Goal: Task Accomplishment & Management: Manage account settings

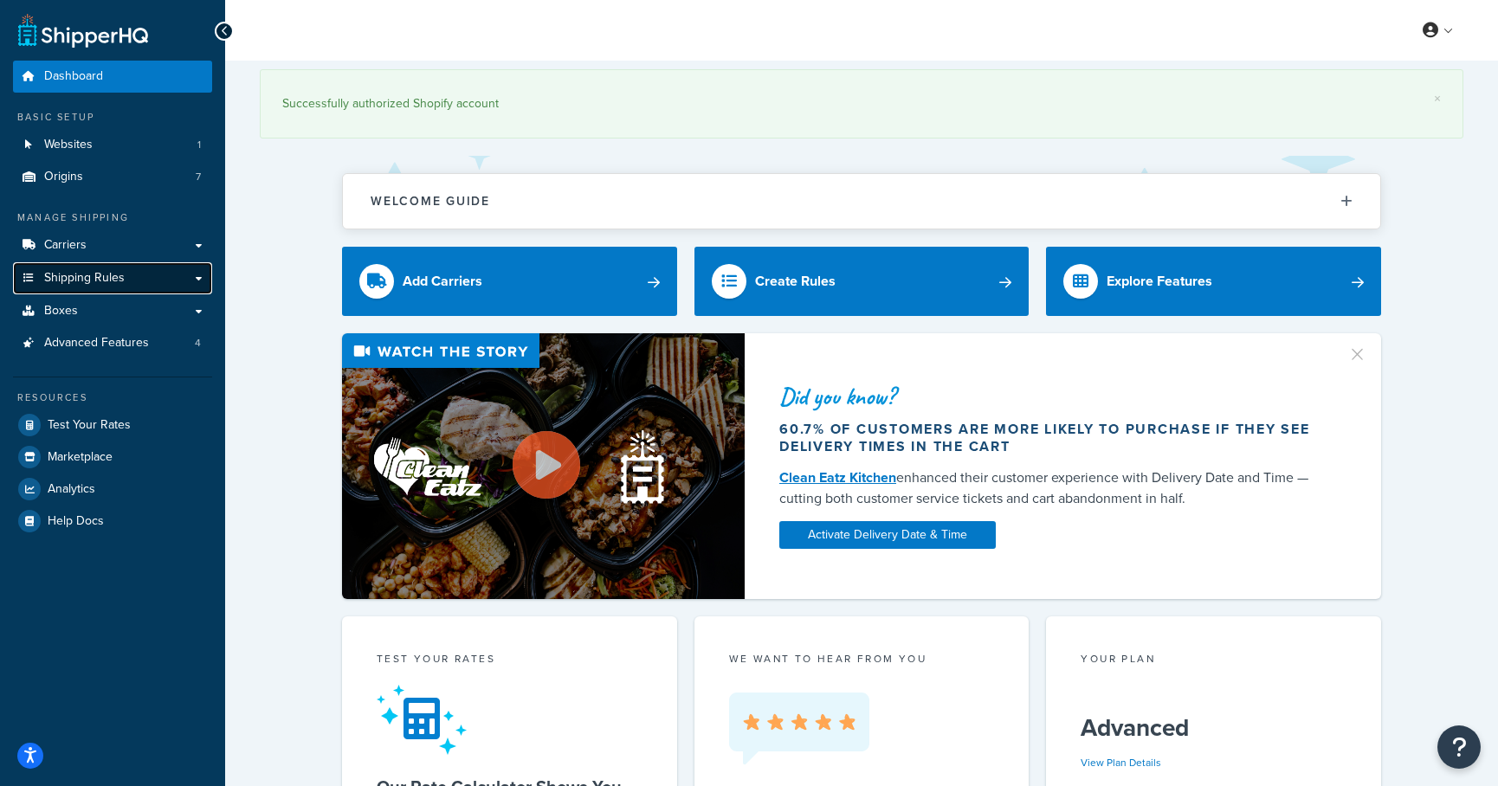
click at [182, 283] on link "Shipping Rules" at bounding box center [112, 278] width 199 height 32
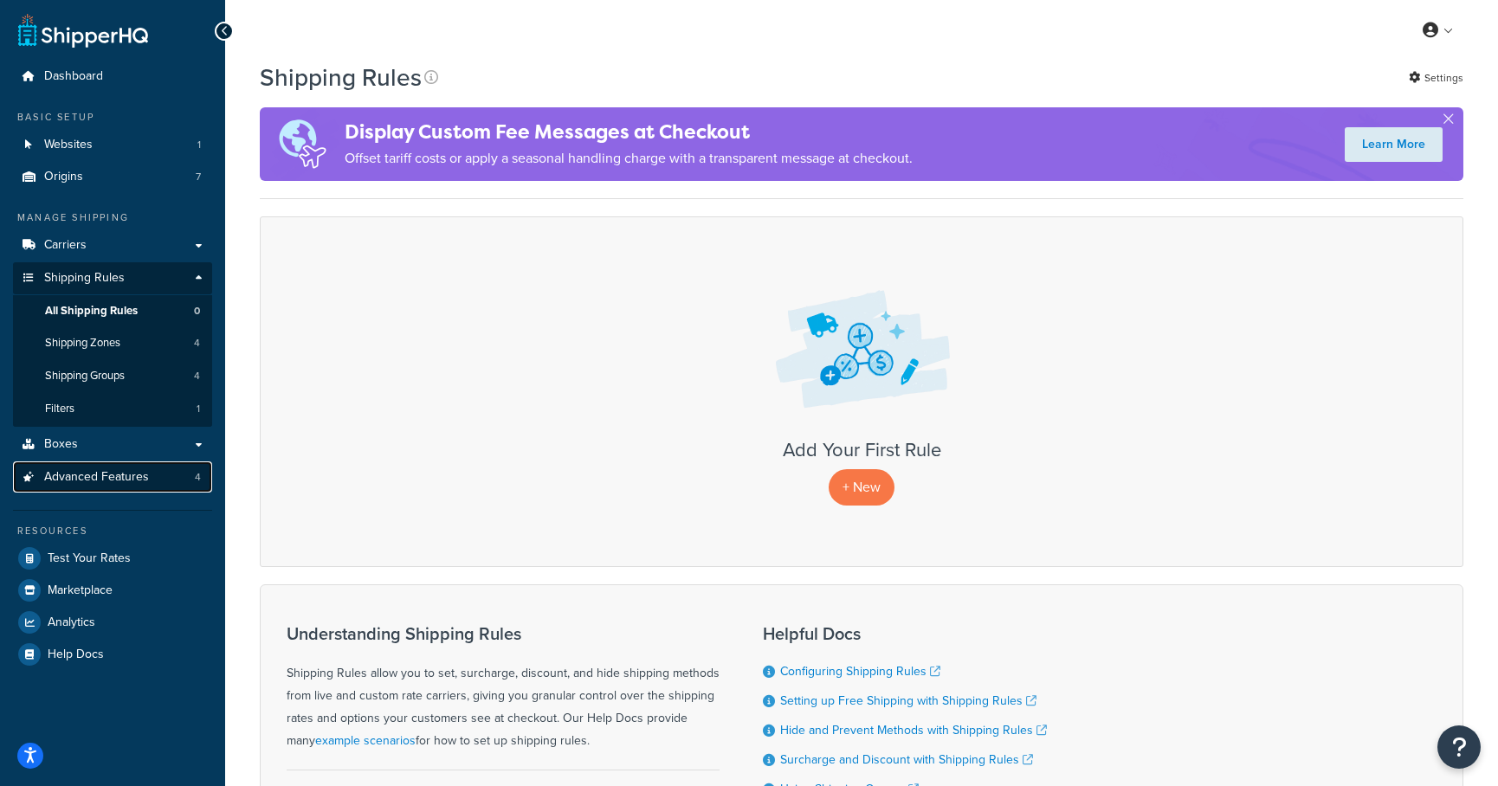
click at [134, 474] on span "Advanced Features" at bounding box center [96, 477] width 105 height 15
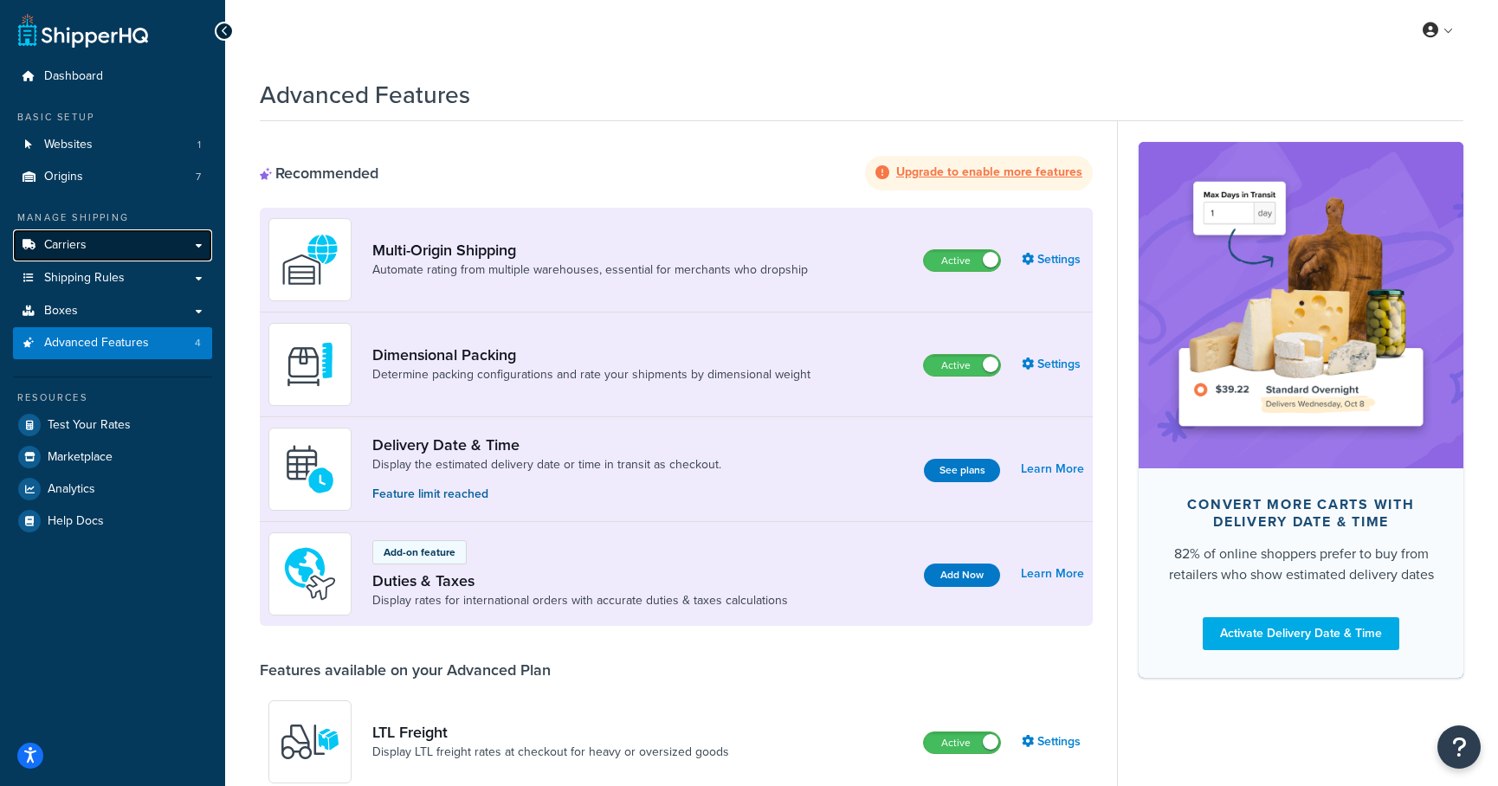
click at [137, 235] on link "Carriers" at bounding box center [112, 245] width 199 height 32
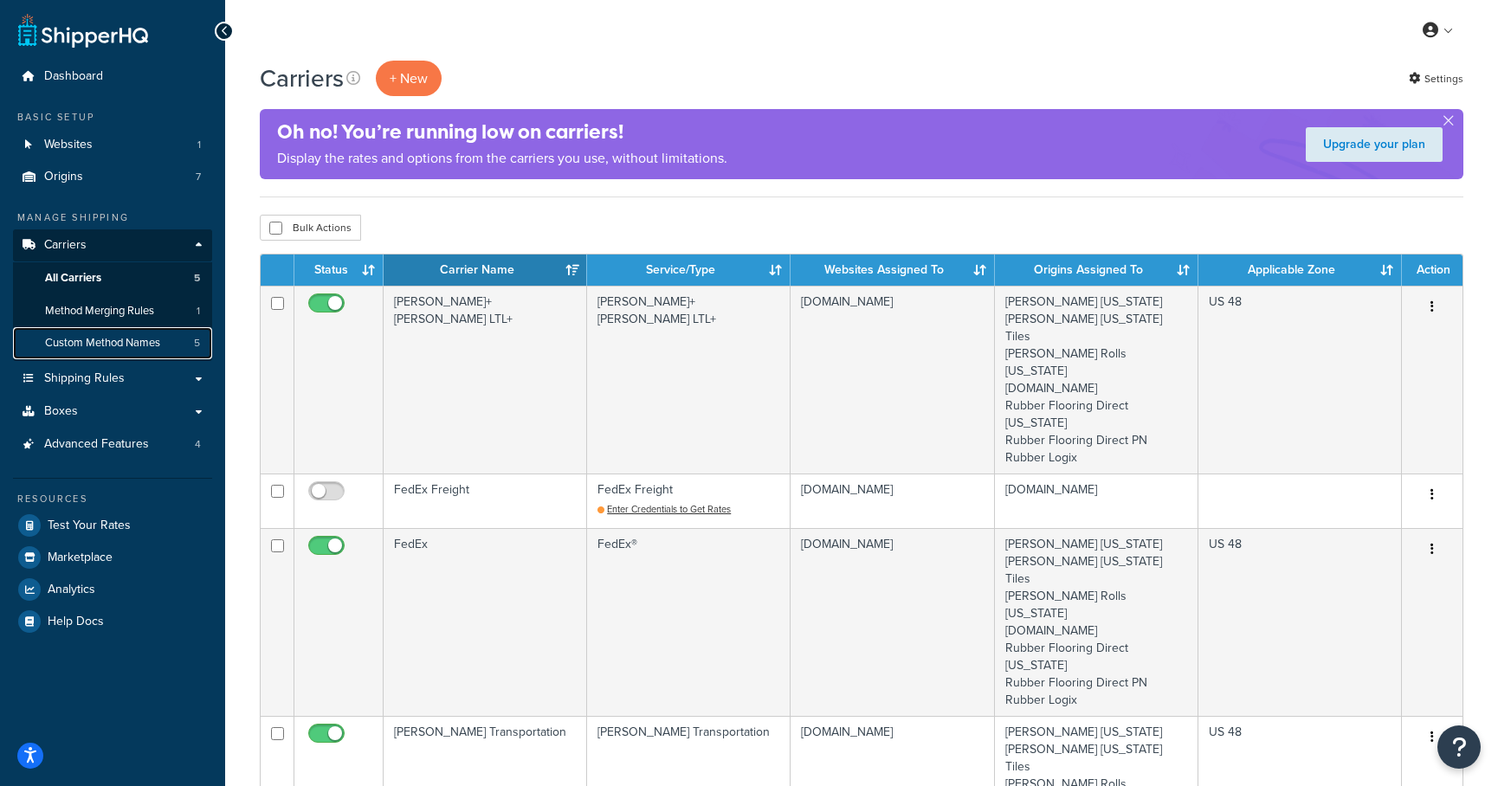
click at [165, 334] on link "Custom Method Names 5" at bounding box center [112, 343] width 199 height 32
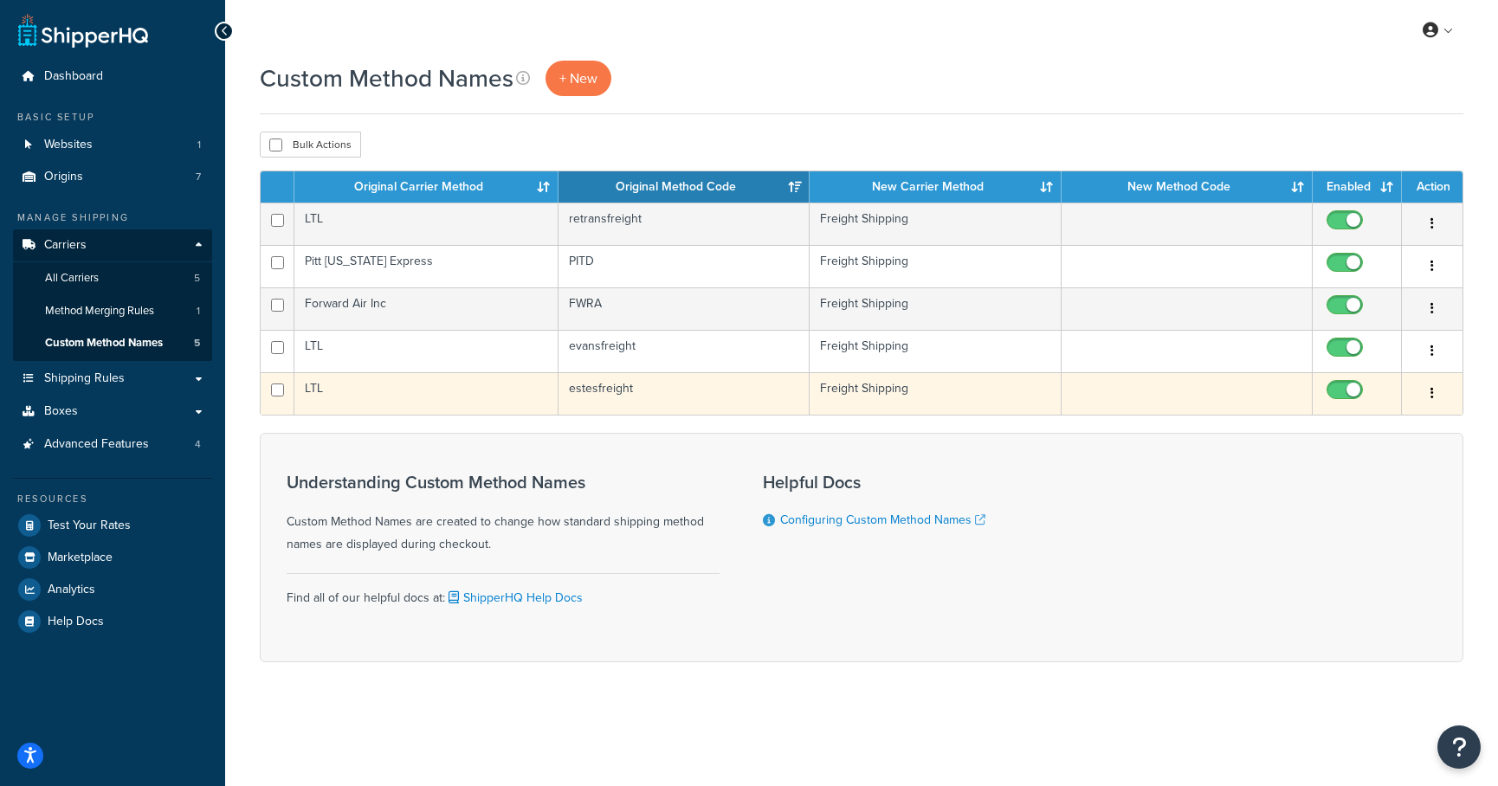
click at [1327, 389] on input "checkbox" at bounding box center [1347, 395] width 48 height 22
checkbox input "false"
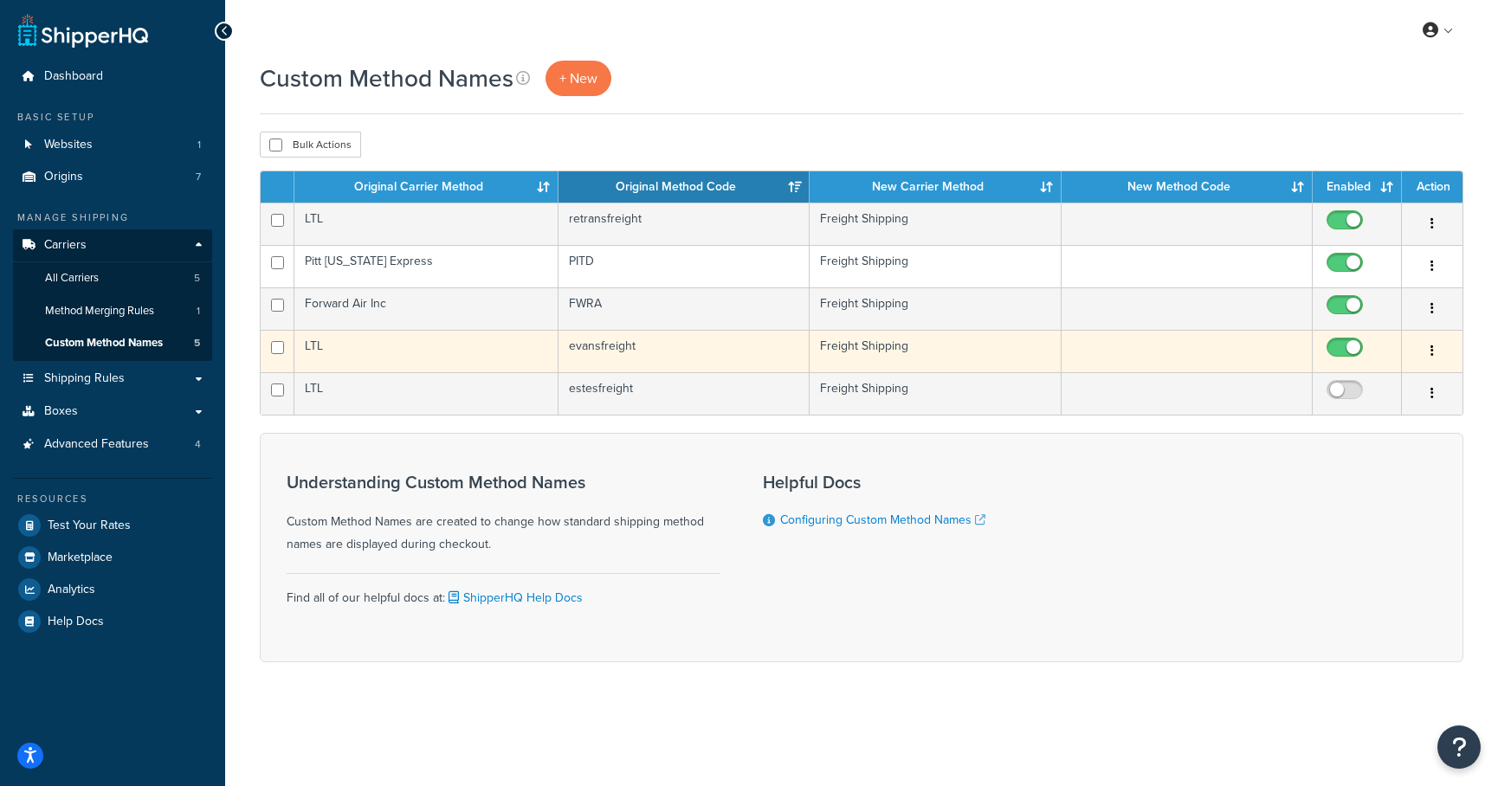
click at [1350, 353] on input "checkbox" at bounding box center [1347, 352] width 48 height 22
checkbox input "false"
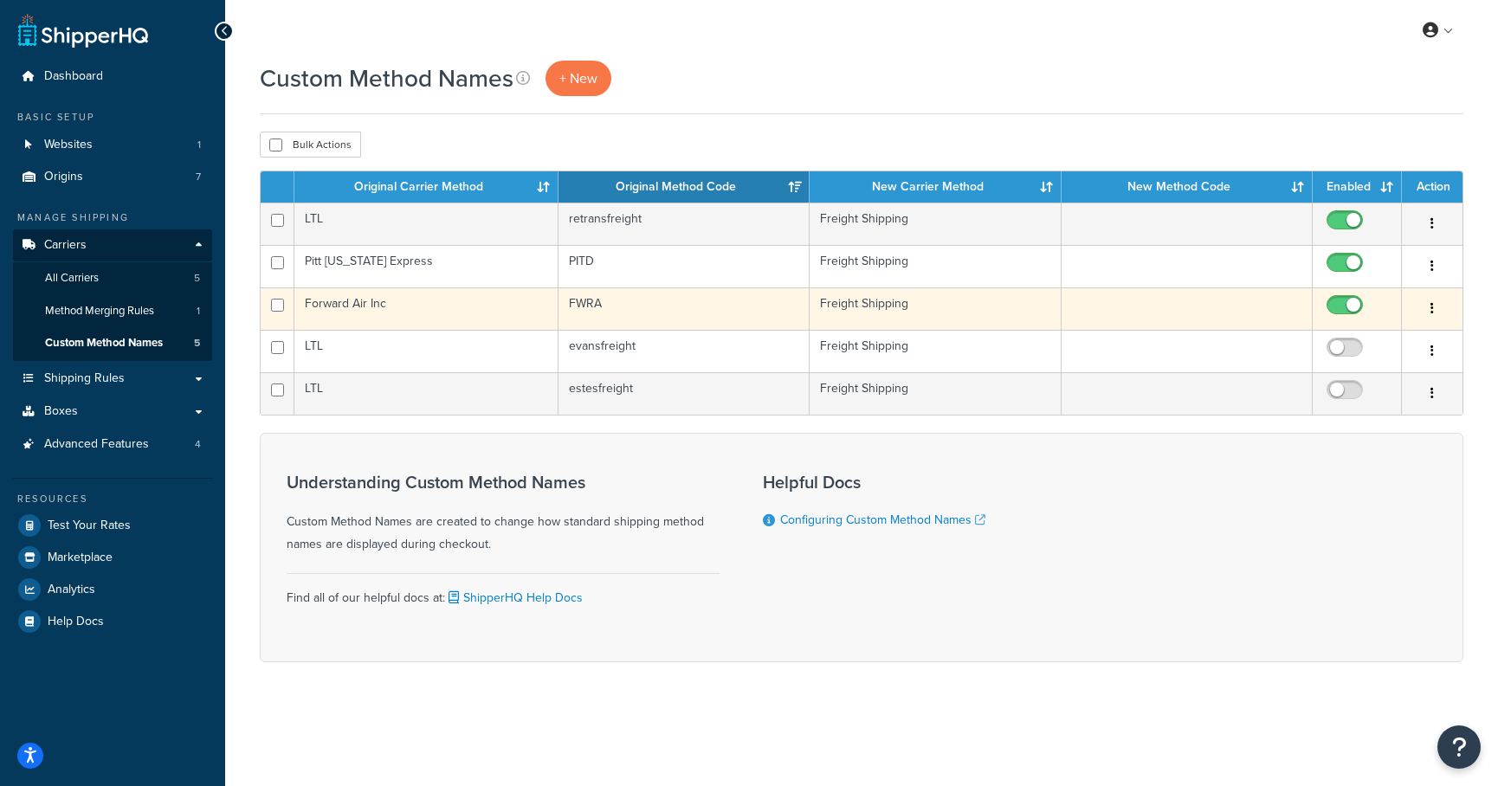
click at [1346, 300] on input "checkbox" at bounding box center [1347, 310] width 48 height 22
checkbox input "false"
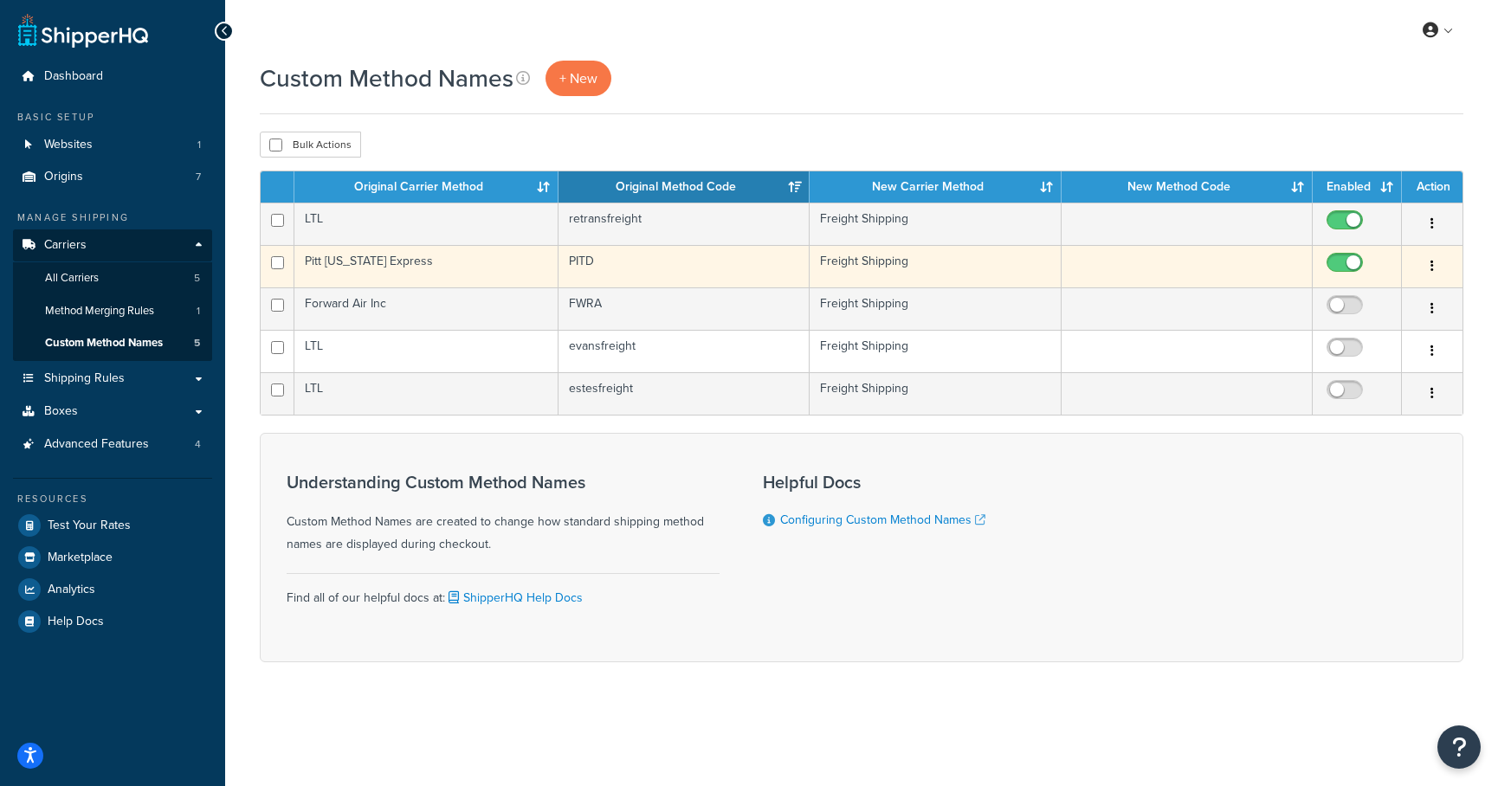
click at [1352, 267] on input "checkbox" at bounding box center [1347, 267] width 48 height 22
checkbox input "false"
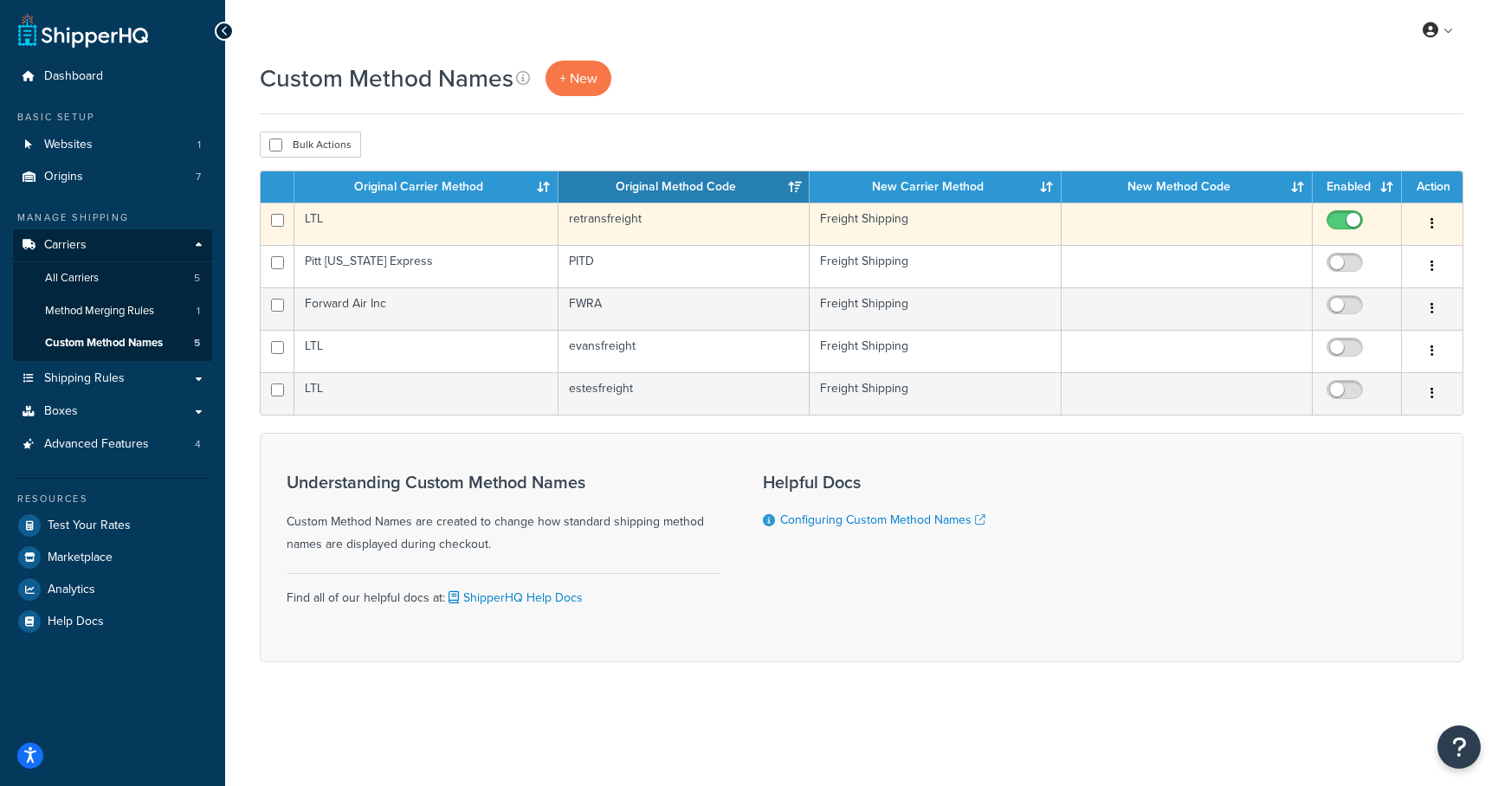
click at [1347, 225] on input "checkbox" at bounding box center [1347, 225] width 48 height 22
click at [1346, 231] on input "checkbox" at bounding box center [1347, 225] width 48 height 22
checkbox input "true"
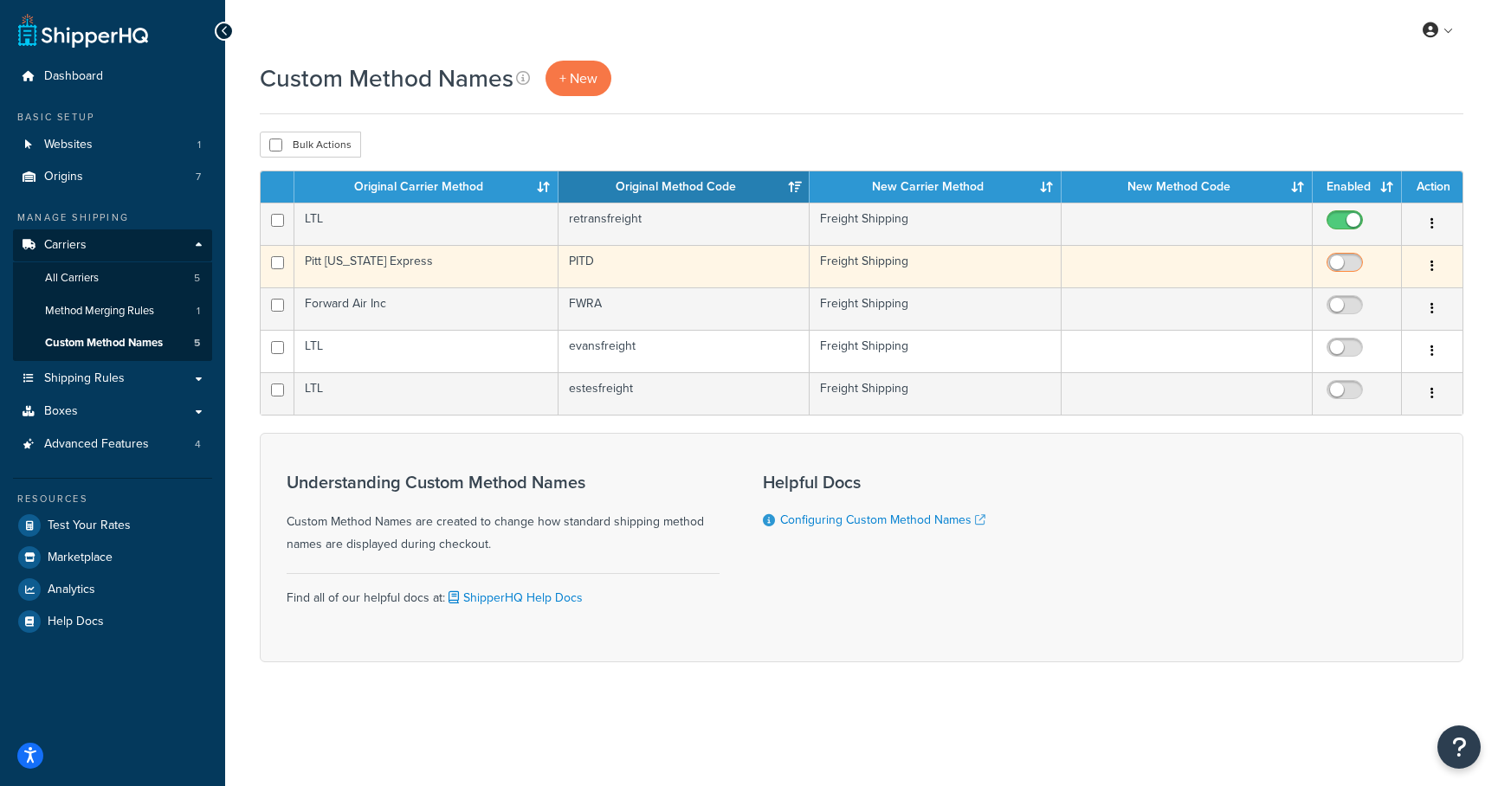
click at [1352, 270] on input "checkbox" at bounding box center [1347, 267] width 48 height 22
checkbox input "true"
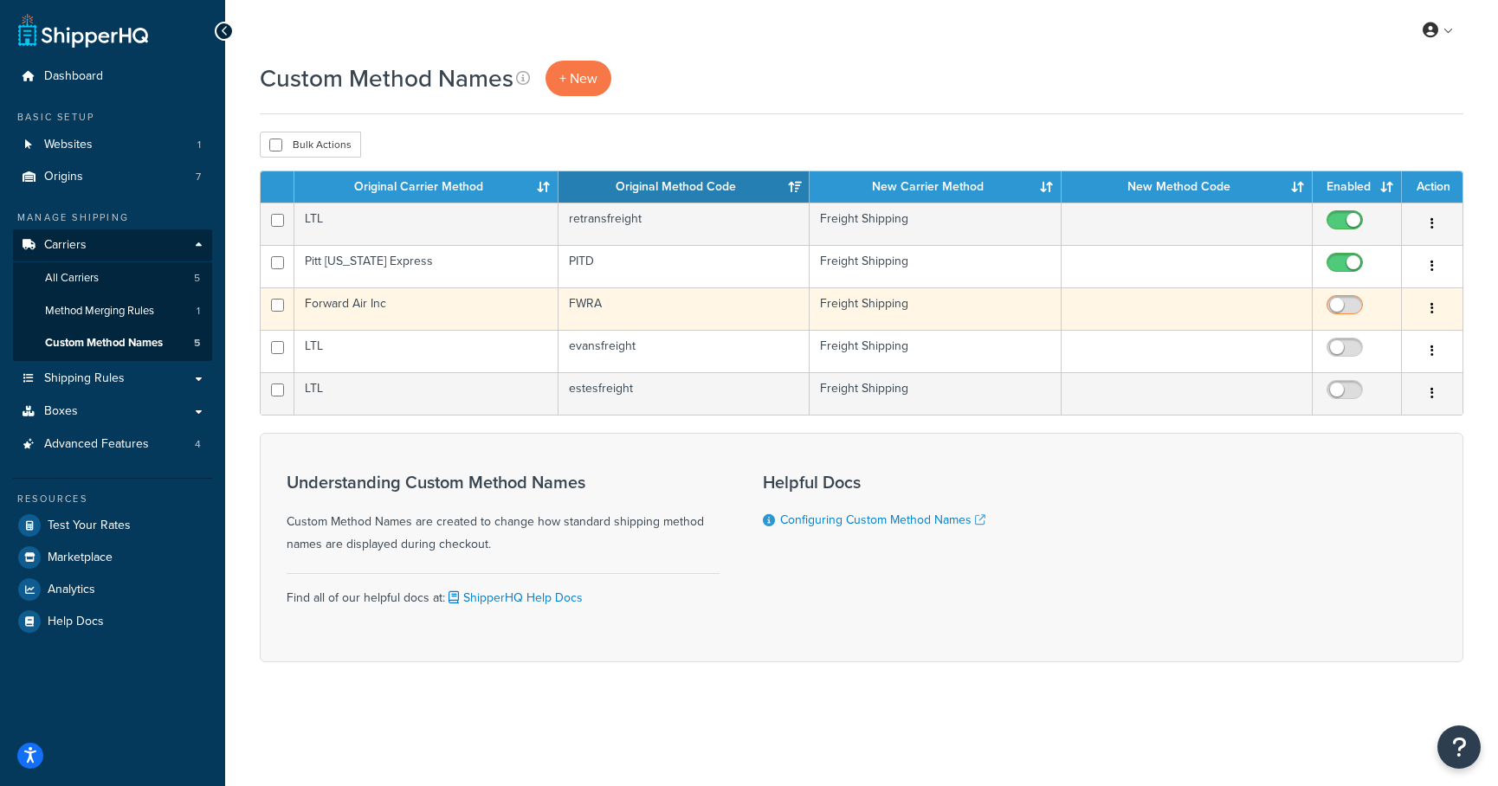
click at [1343, 300] on input "checkbox" at bounding box center [1347, 310] width 48 height 22
checkbox input "true"
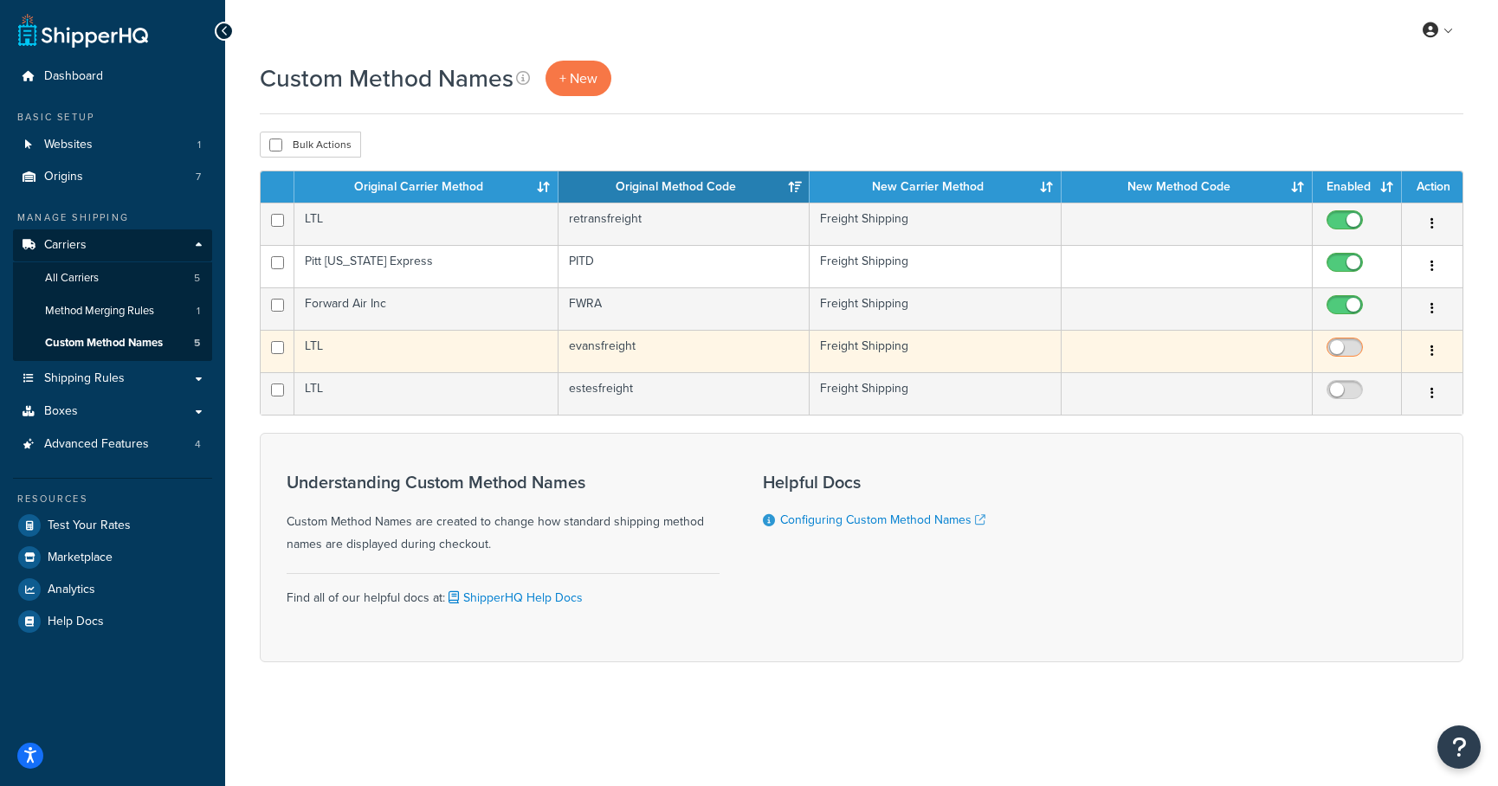
click at [1334, 358] on input "checkbox" at bounding box center [1347, 352] width 48 height 22
checkbox input "true"
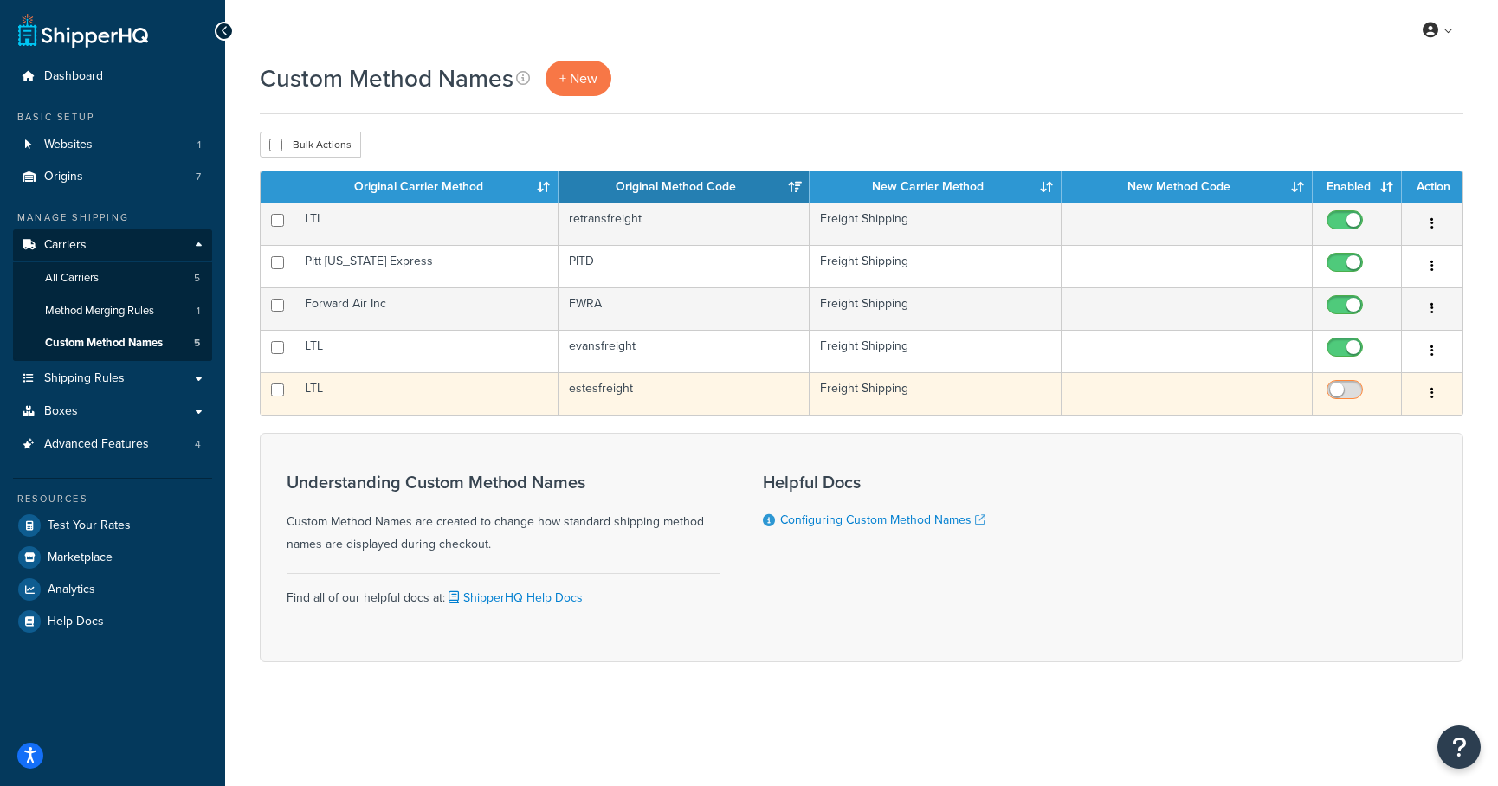
click at [1333, 397] on input "checkbox" at bounding box center [1347, 395] width 48 height 22
checkbox input "true"
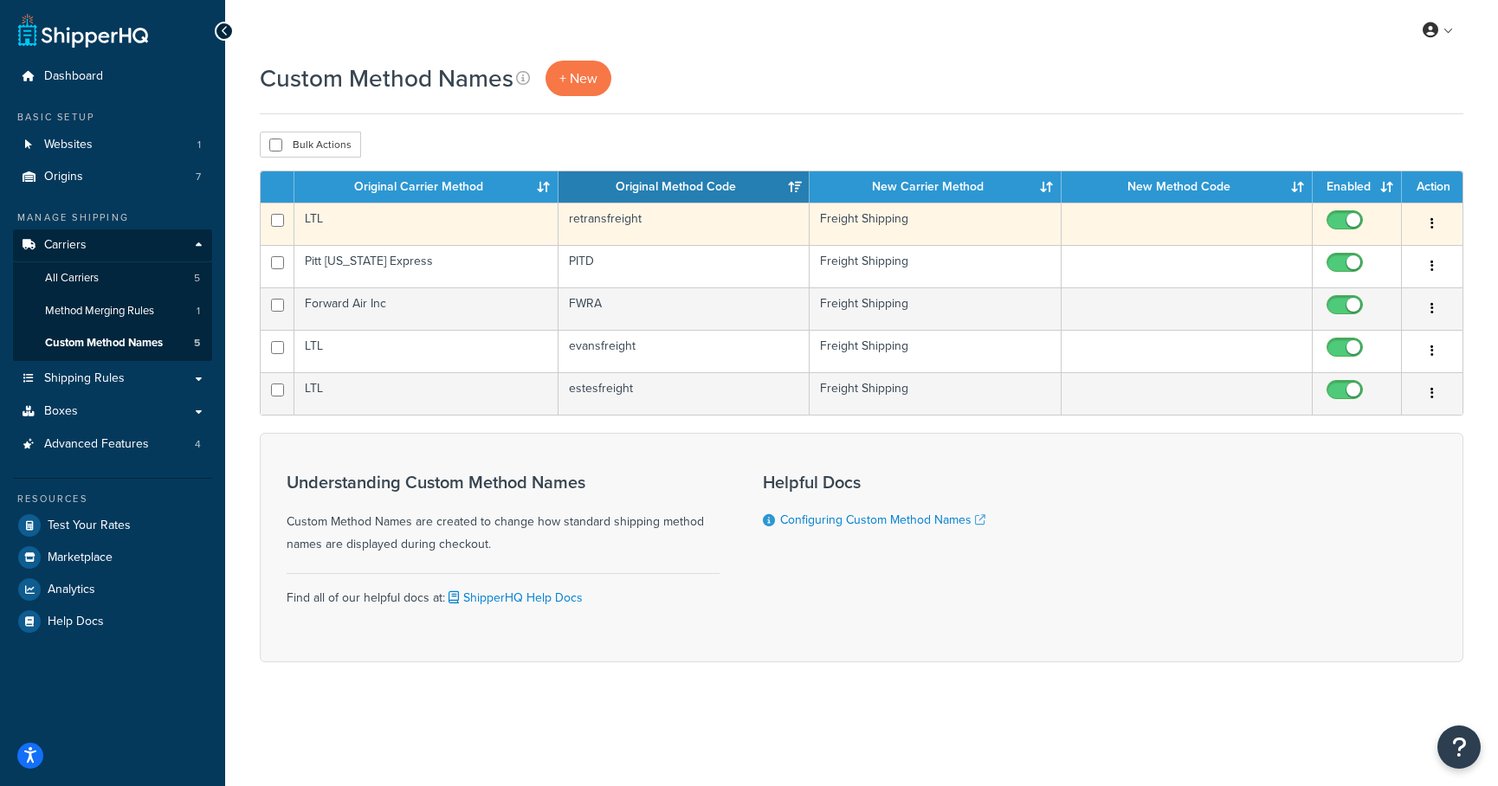
click at [1434, 222] on button "button" at bounding box center [1432, 224] width 24 height 28
click at [1391, 259] on link "Edit" at bounding box center [1362, 259] width 137 height 35
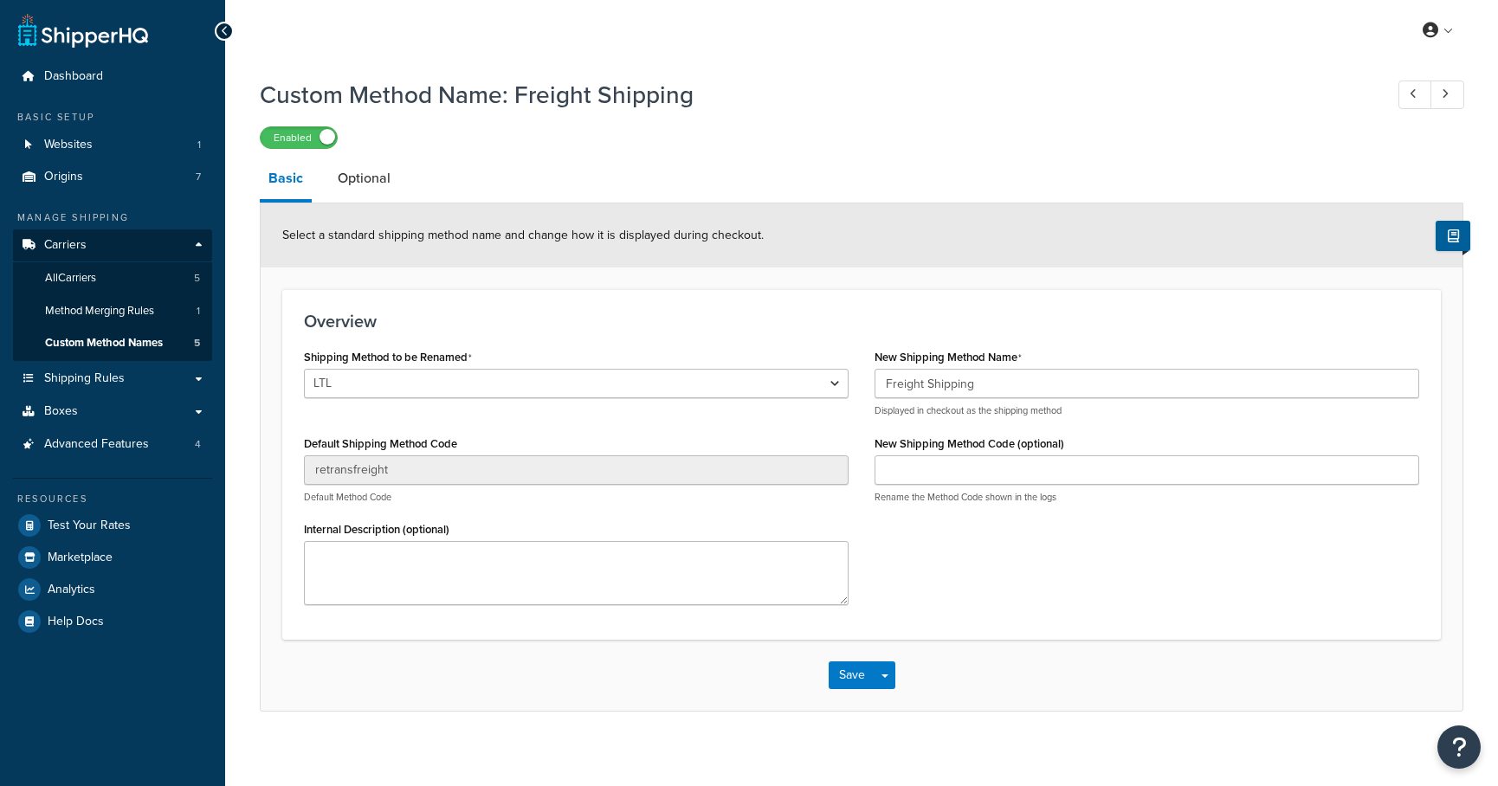
select select "702416"
click at [517, 361] on div "Shipping Method to be Renamed LTL LTL Cross Country Freight Solutions XPO Logis…" at bounding box center [576, 381] width 545 height 73
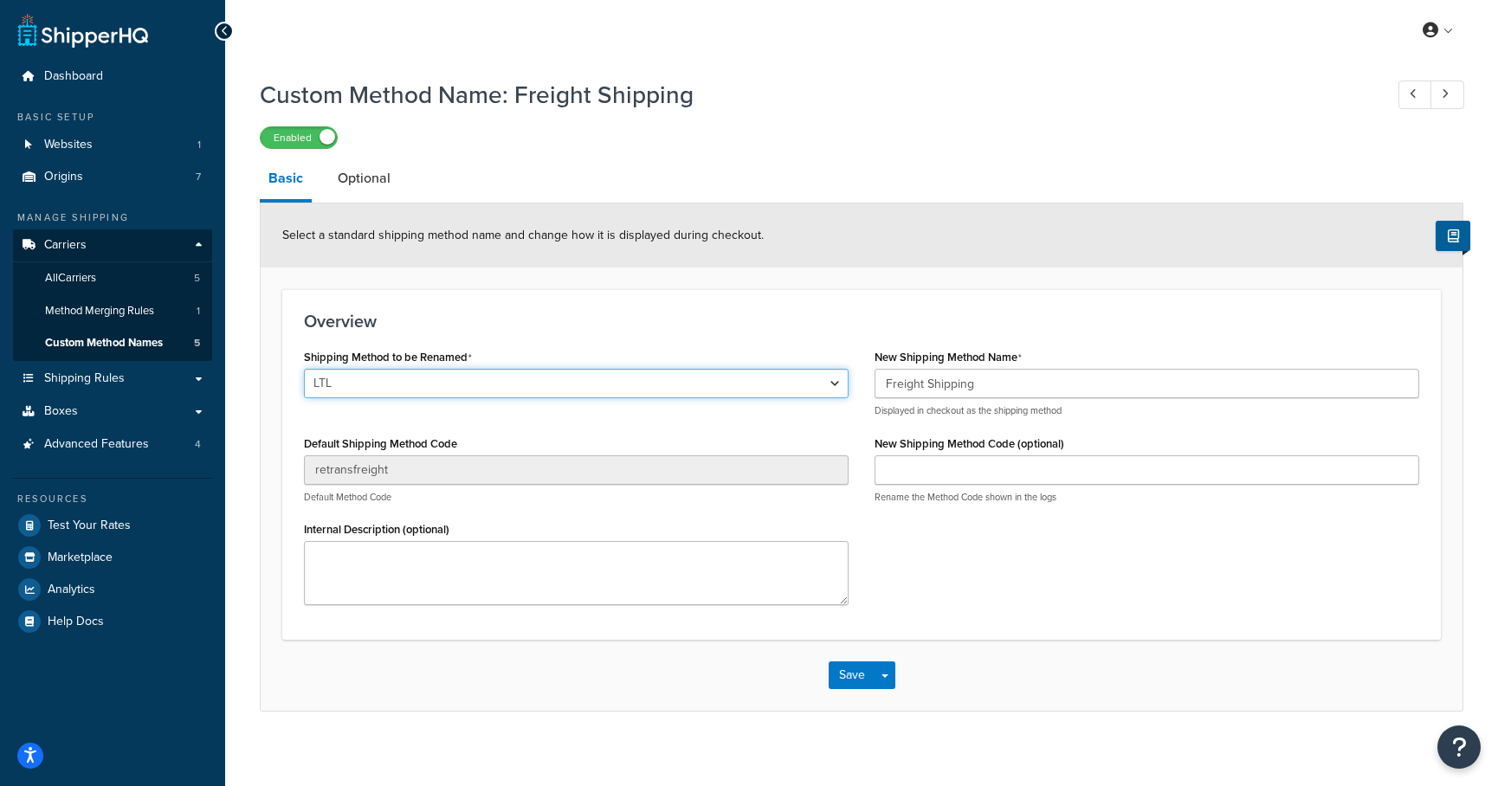
click at [513, 377] on select "LTL LTL Cross Country Freight Solutions XPO Logistics Central Transport Interna…" at bounding box center [576, 383] width 545 height 29
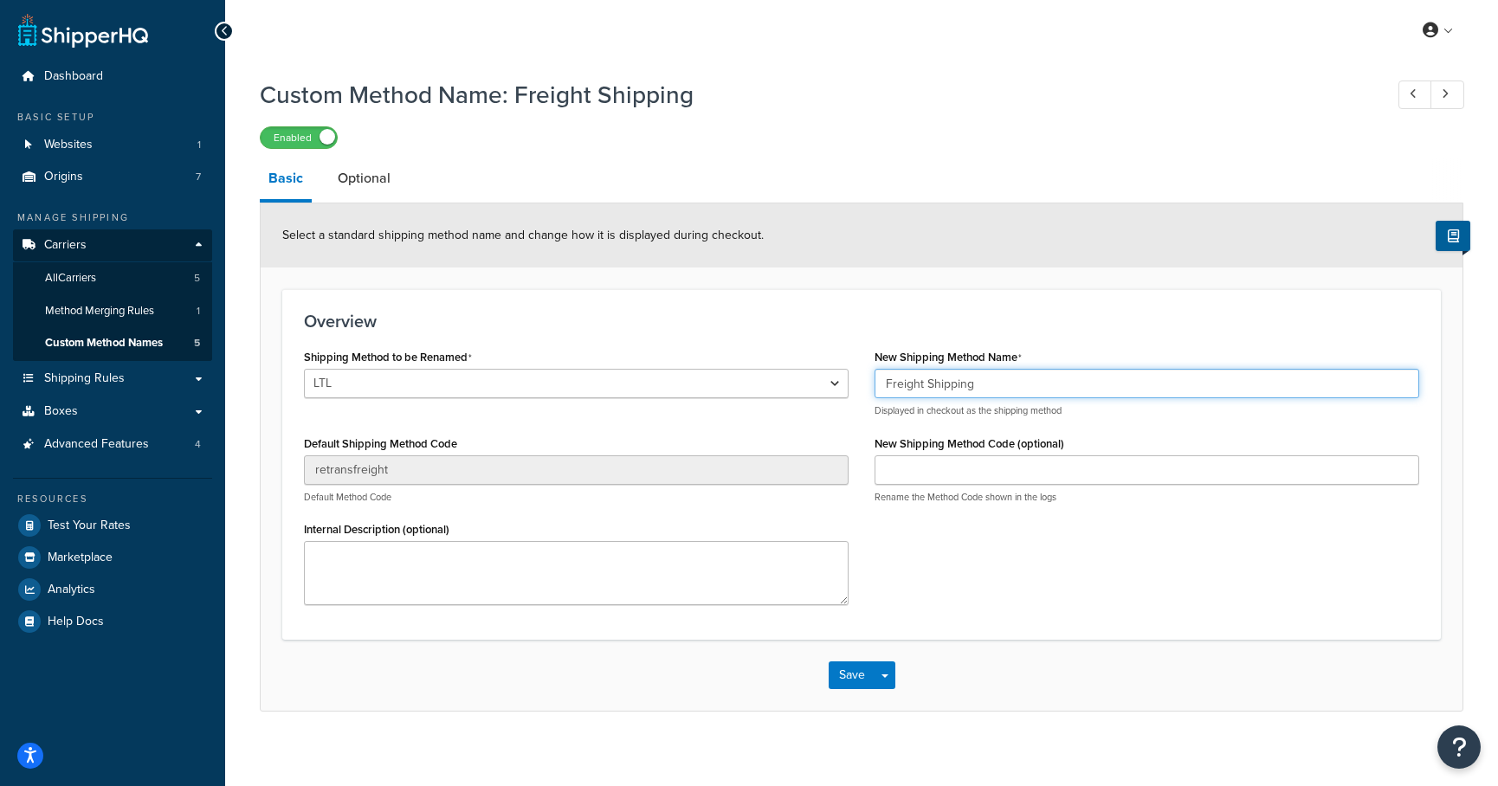
click at [882, 373] on input "Freight Shipping" at bounding box center [1146, 383] width 545 height 29
type input "KNH Freight Shipping"
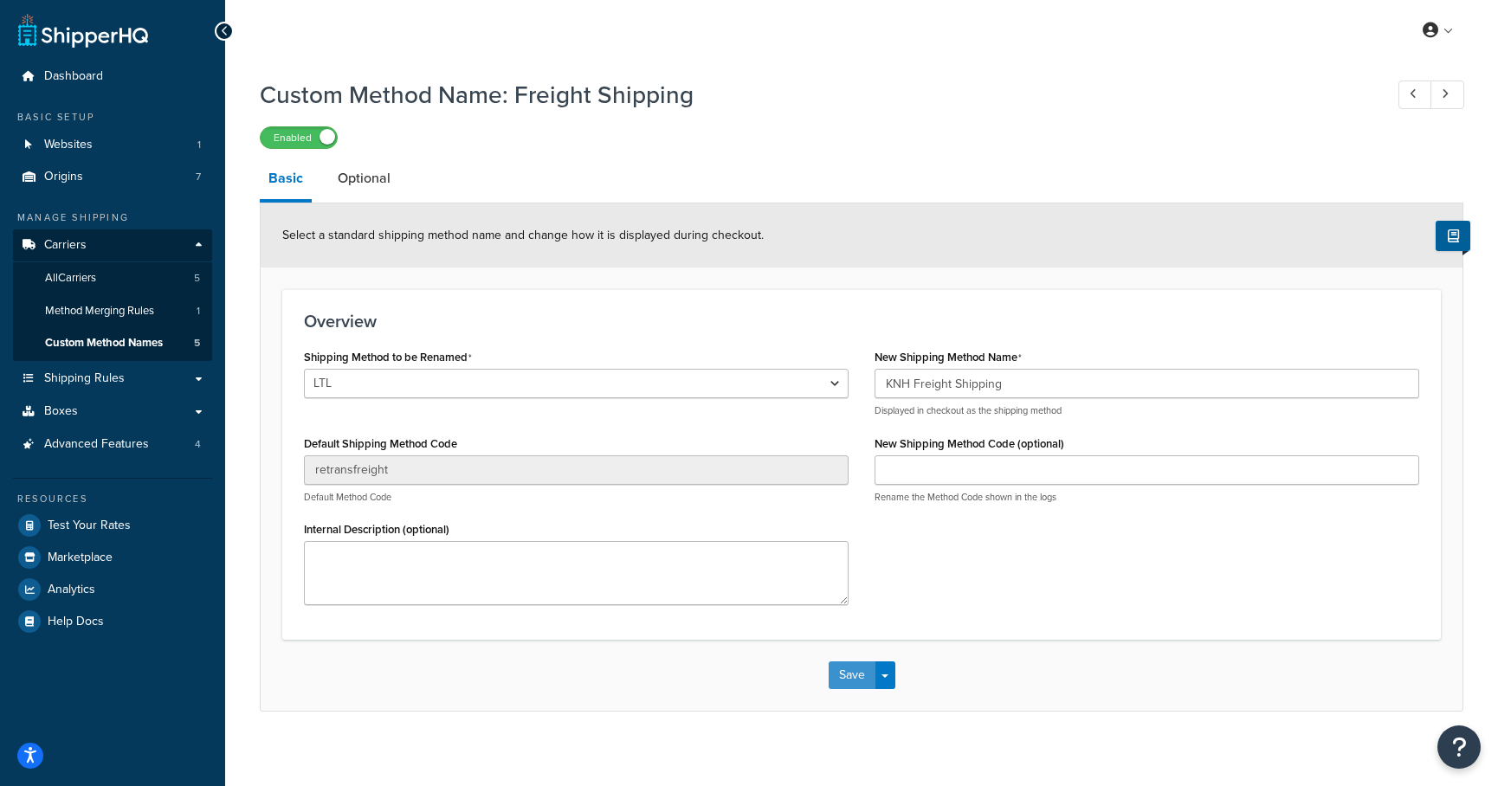
click at [855, 670] on button "Save" at bounding box center [852, 675] width 47 height 28
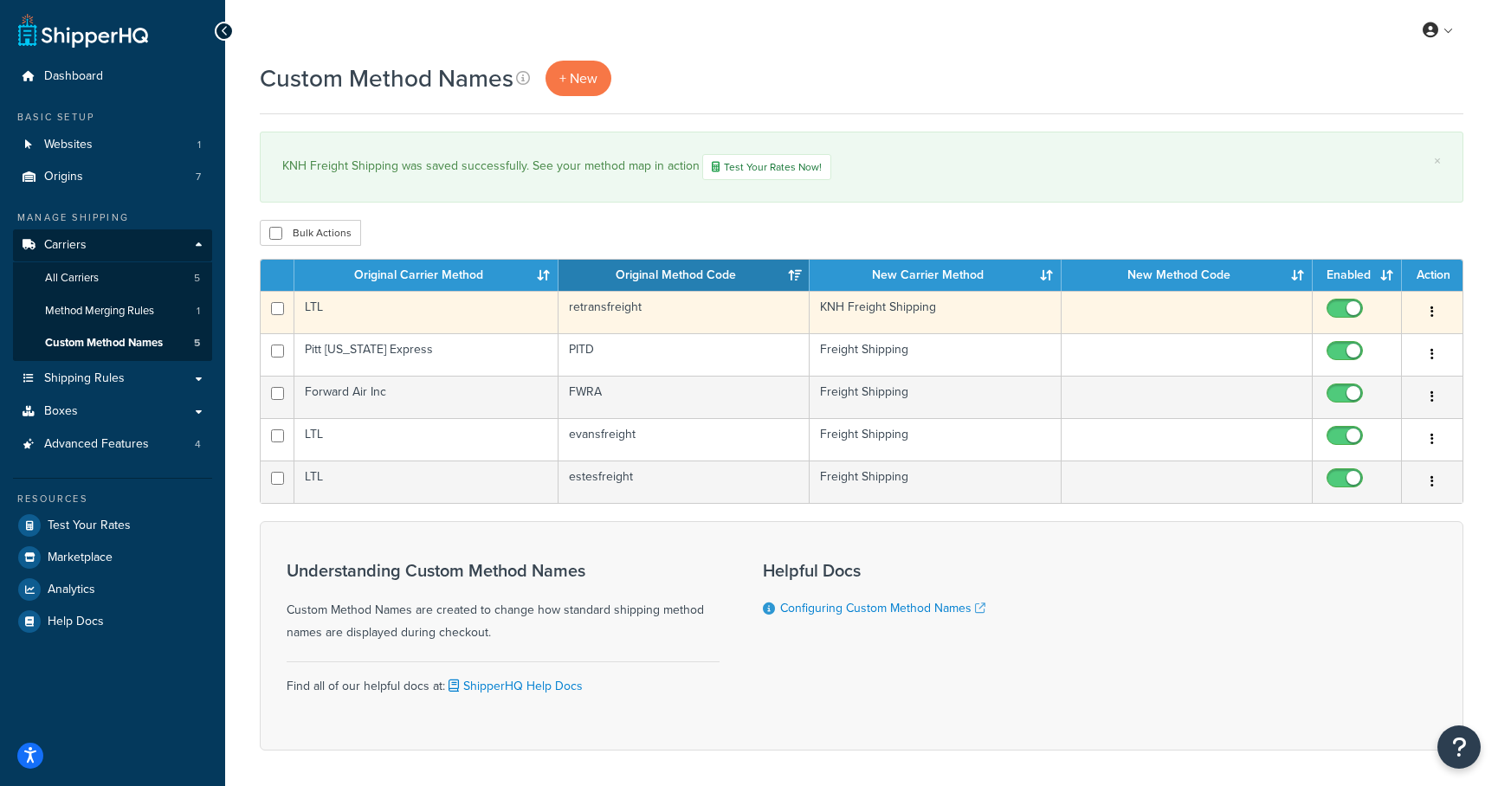
click at [1433, 314] on icon "button" at bounding box center [1431, 312] width 3 height 12
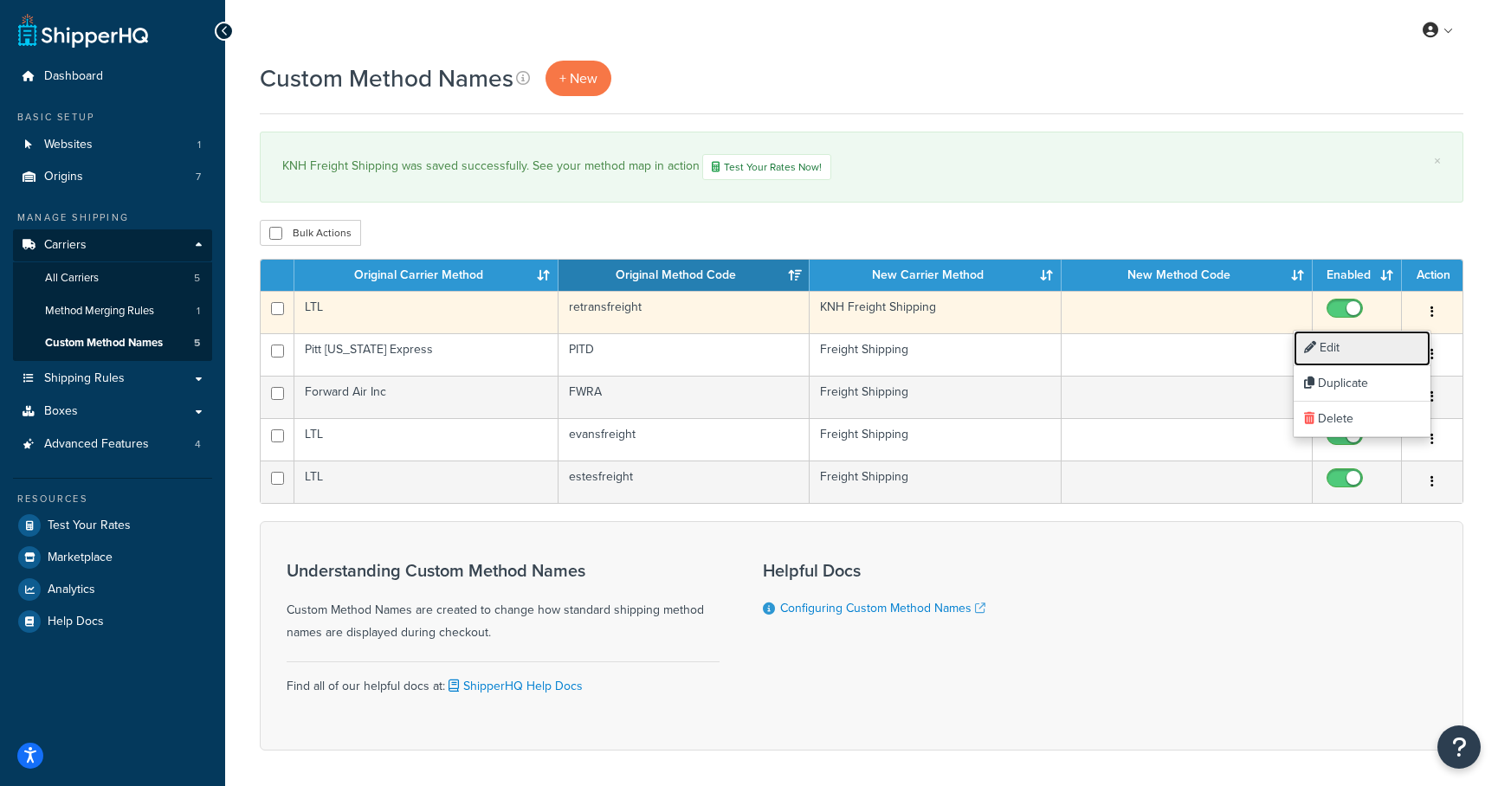
click at [1383, 351] on link "Edit" at bounding box center [1362, 348] width 137 height 35
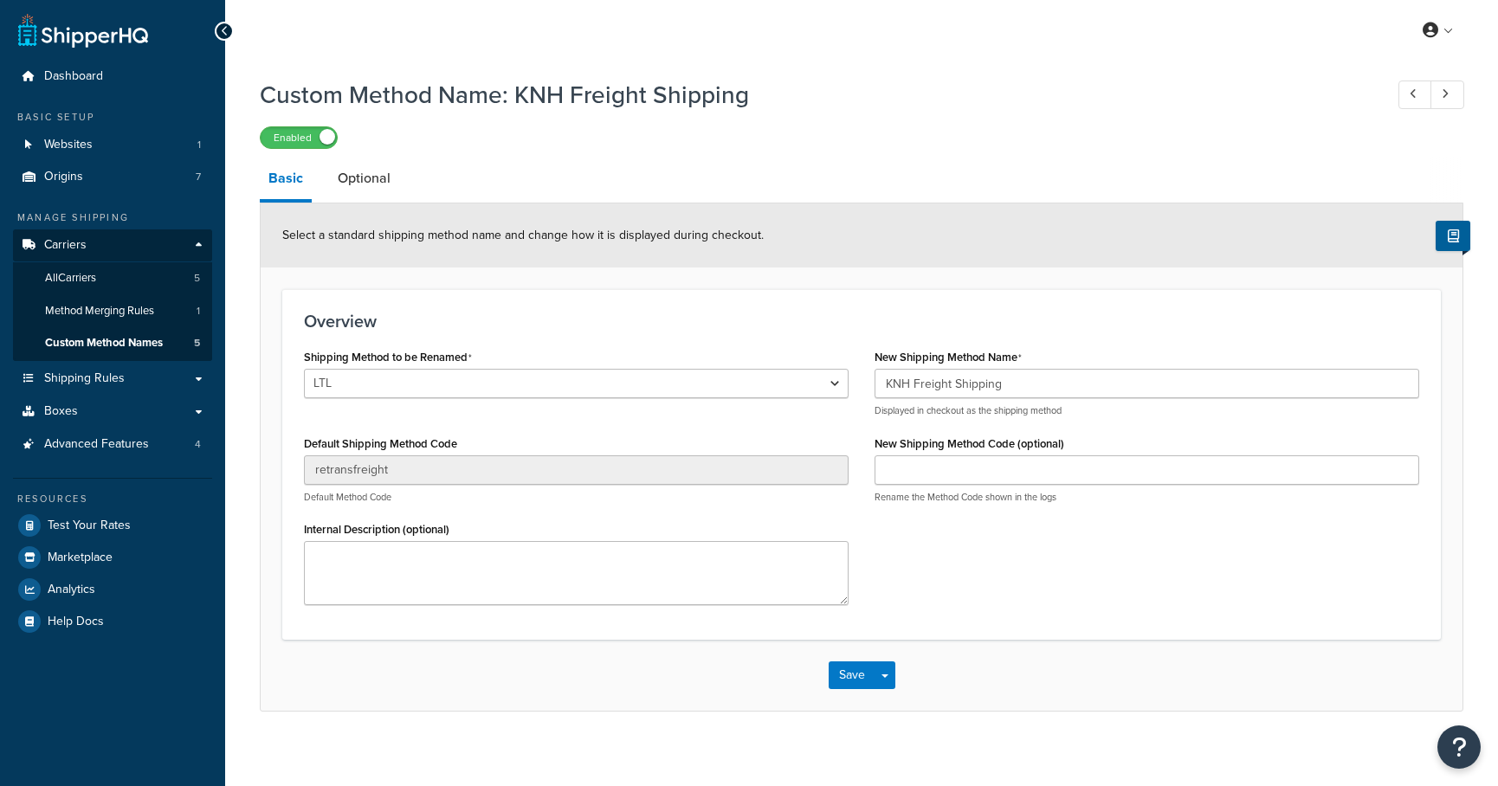
select select "702416"
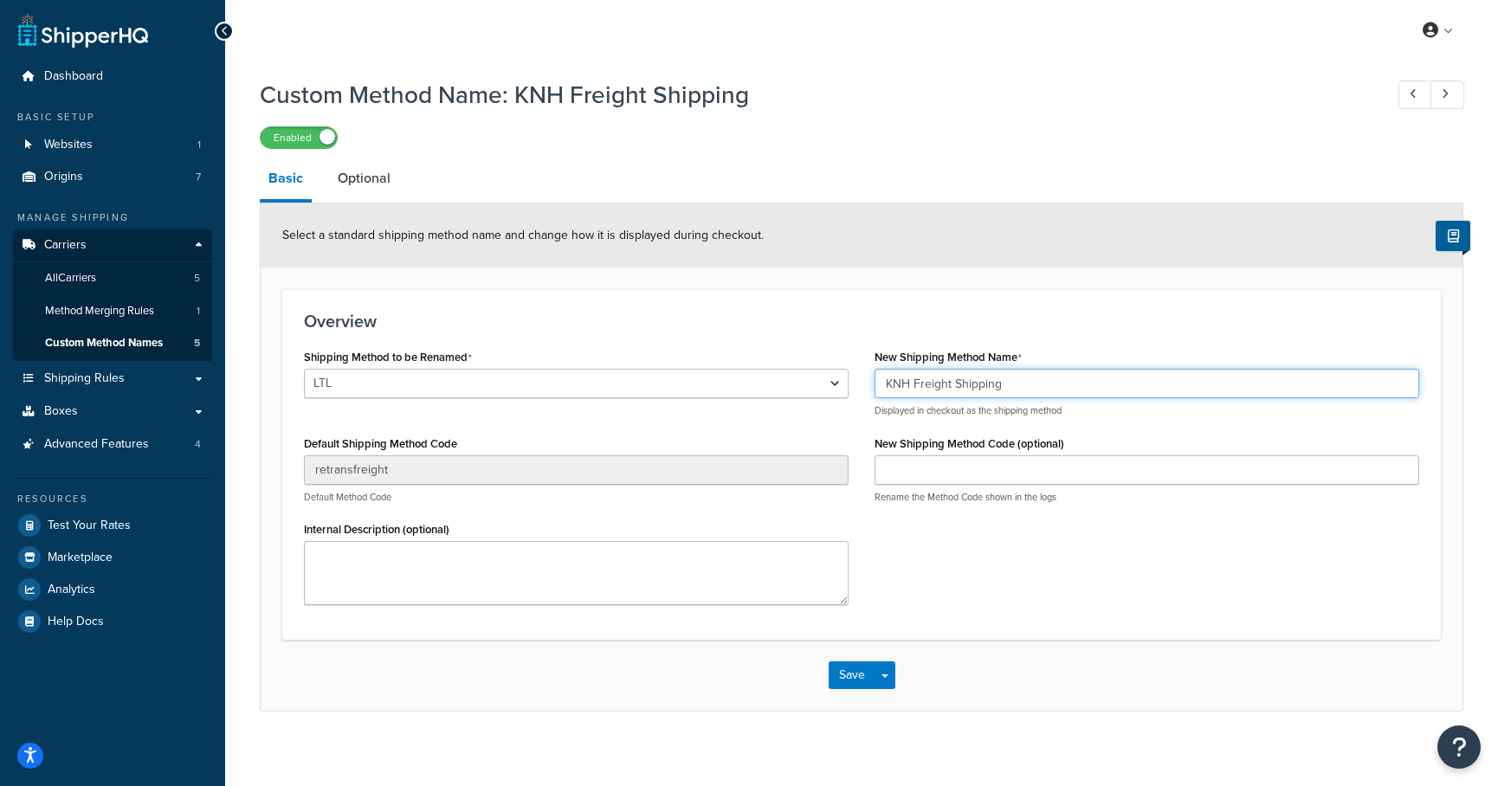
drag, startPoint x: 914, startPoint y: 384, endPoint x: 829, endPoint y: 380, distance: 84.9
click at [836, 381] on div "Shipping Method to be Renamed LTL LTL Cross Country Freight Solutions XPO Logis…" at bounding box center [861, 482] width 1141 height 274
type input "KNH Freight Shipping"
click at [965, 603] on div "Shipping Method to be Renamed LTL LTL Cross Country Freight Solutions XPO Logis…" at bounding box center [861, 482] width 1141 height 274
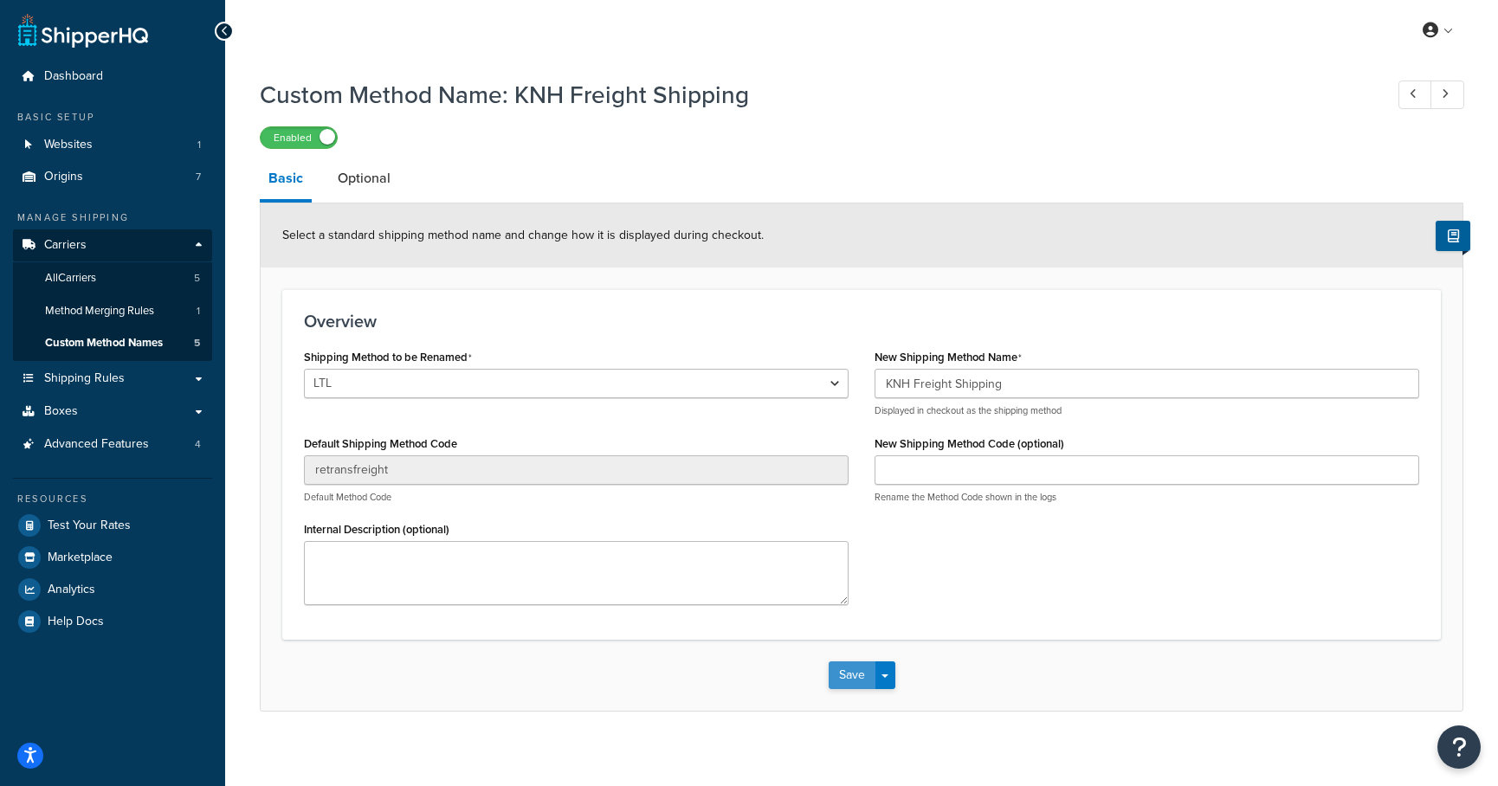
click at [861, 680] on button "Save" at bounding box center [852, 675] width 47 height 28
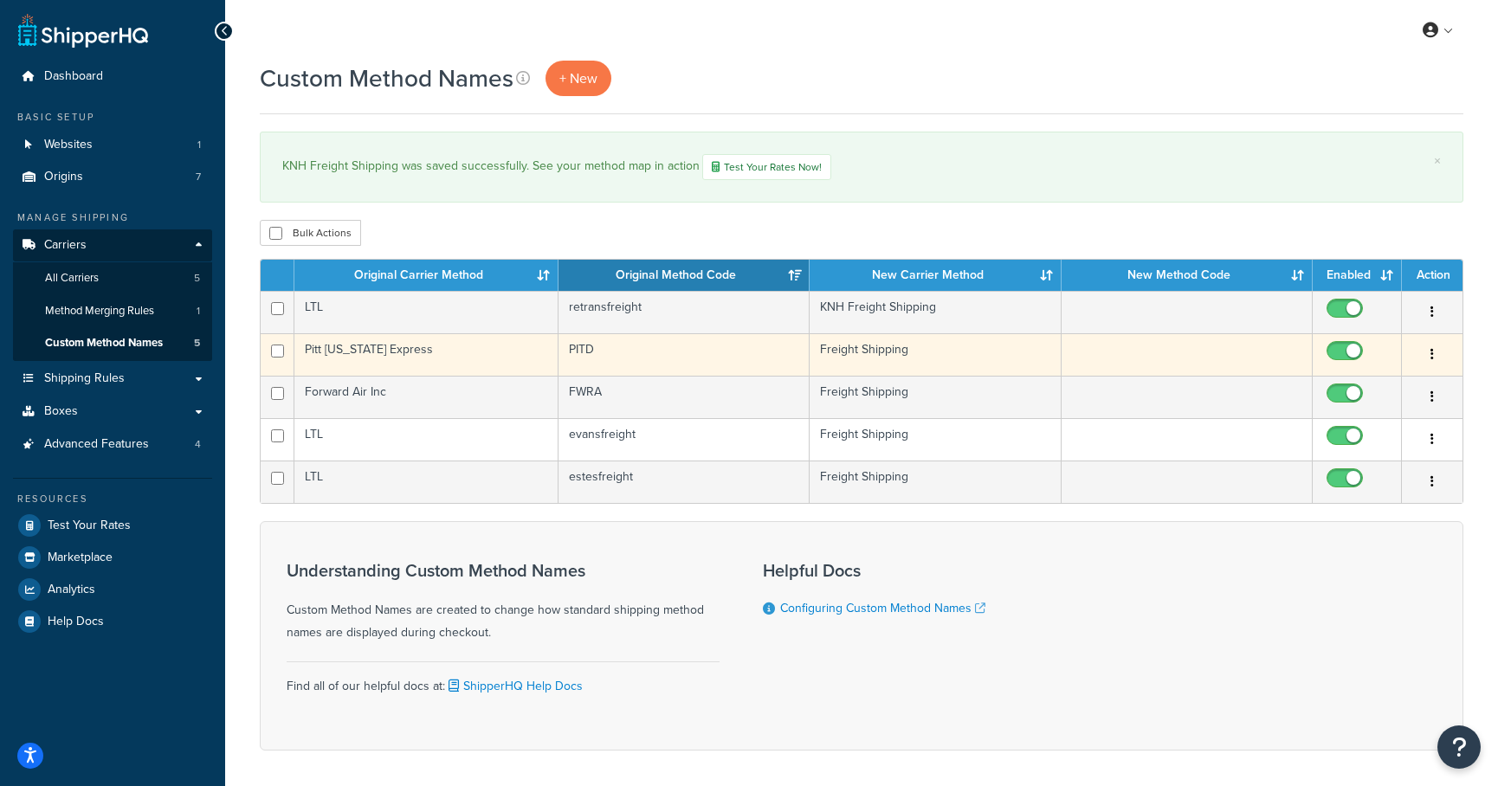
click at [1433, 352] on icon "button" at bounding box center [1431, 354] width 3 height 12
click at [1389, 384] on link "Edit" at bounding box center [1362, 390] width 137 height 35
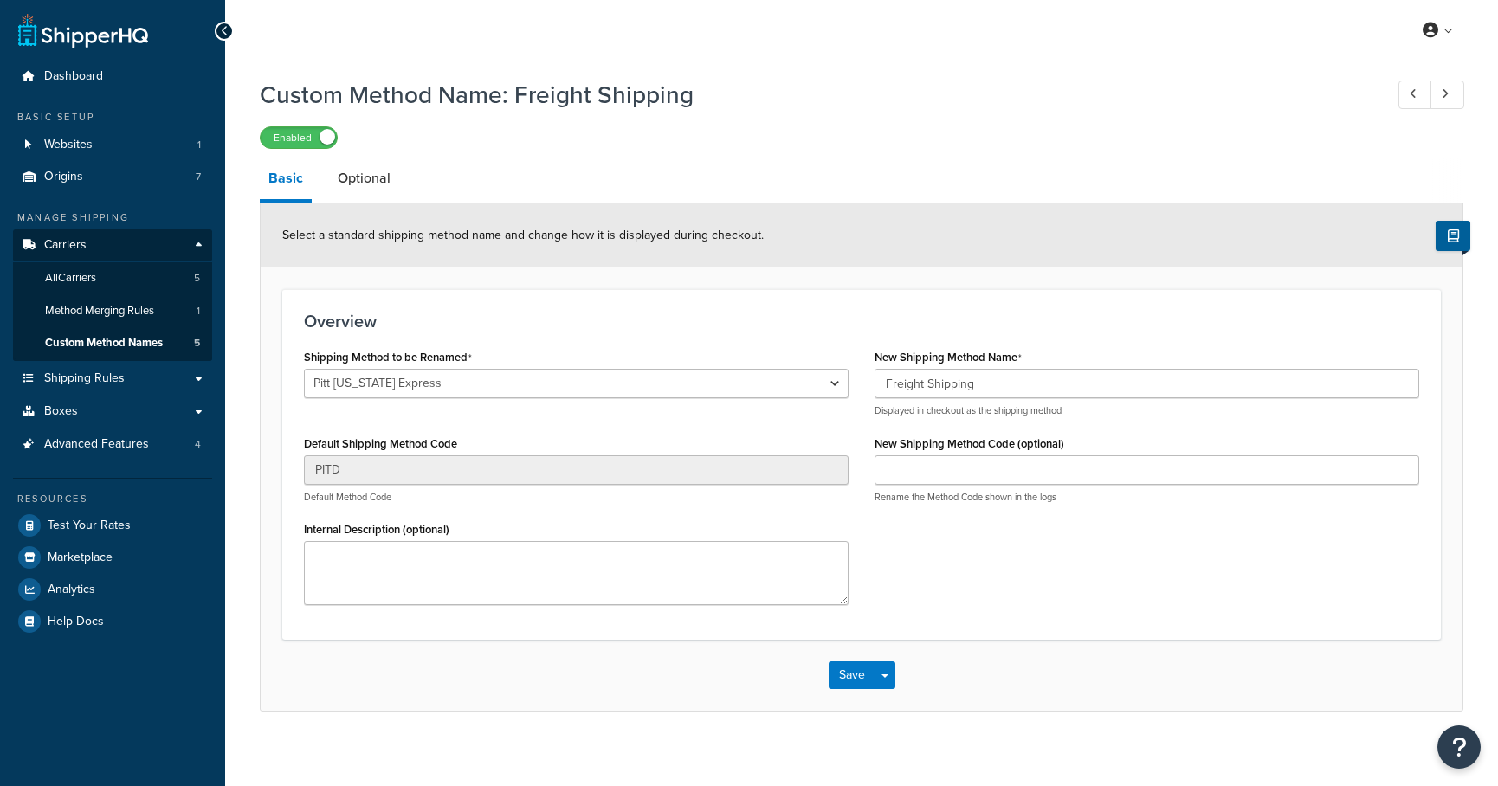
select select "714106"
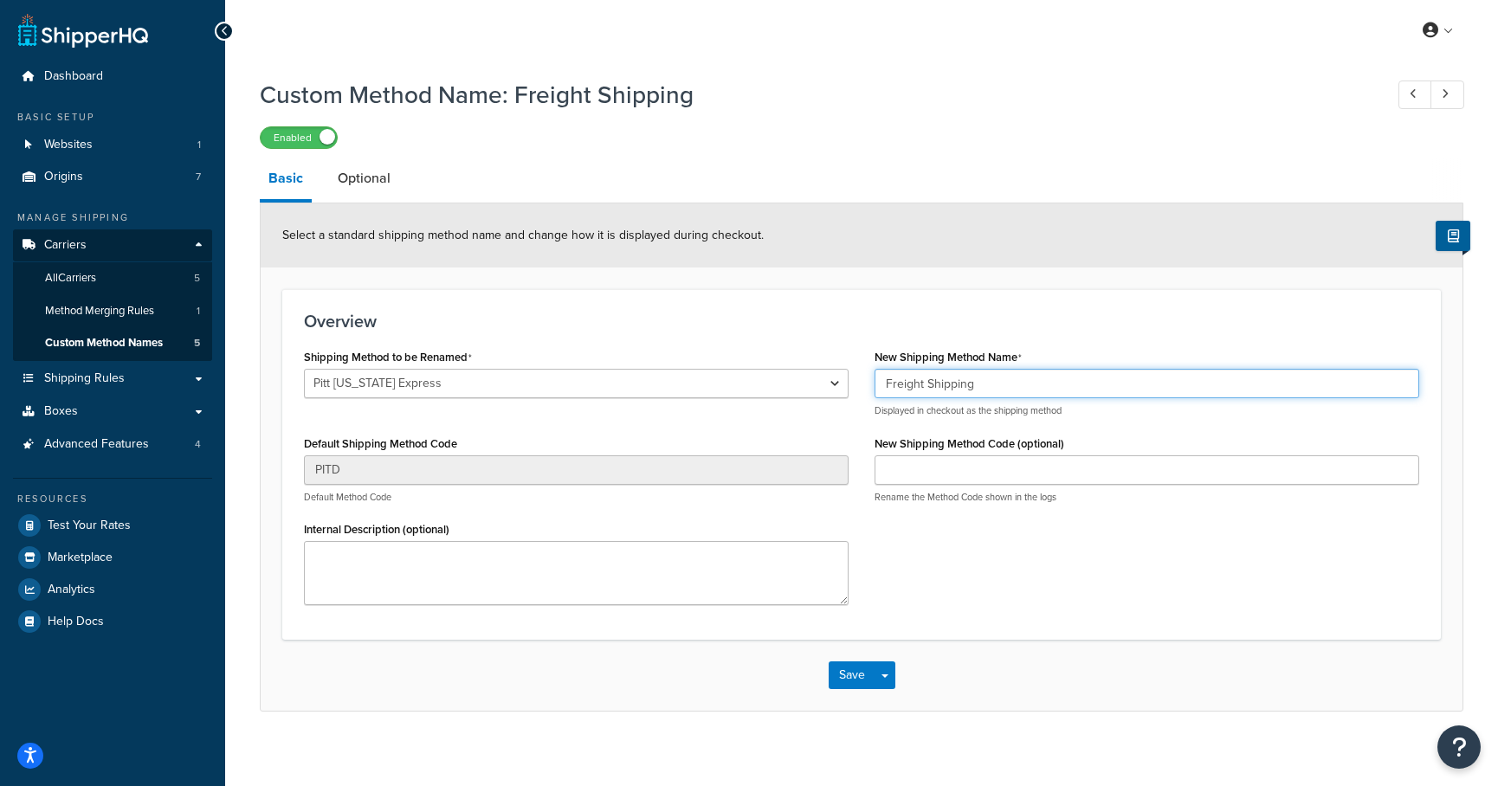
click at [876, 380] on input "Freight Shipping" at bounding box center [1146, 383] width 545 height 29
type input "Evans Freight Shipping"
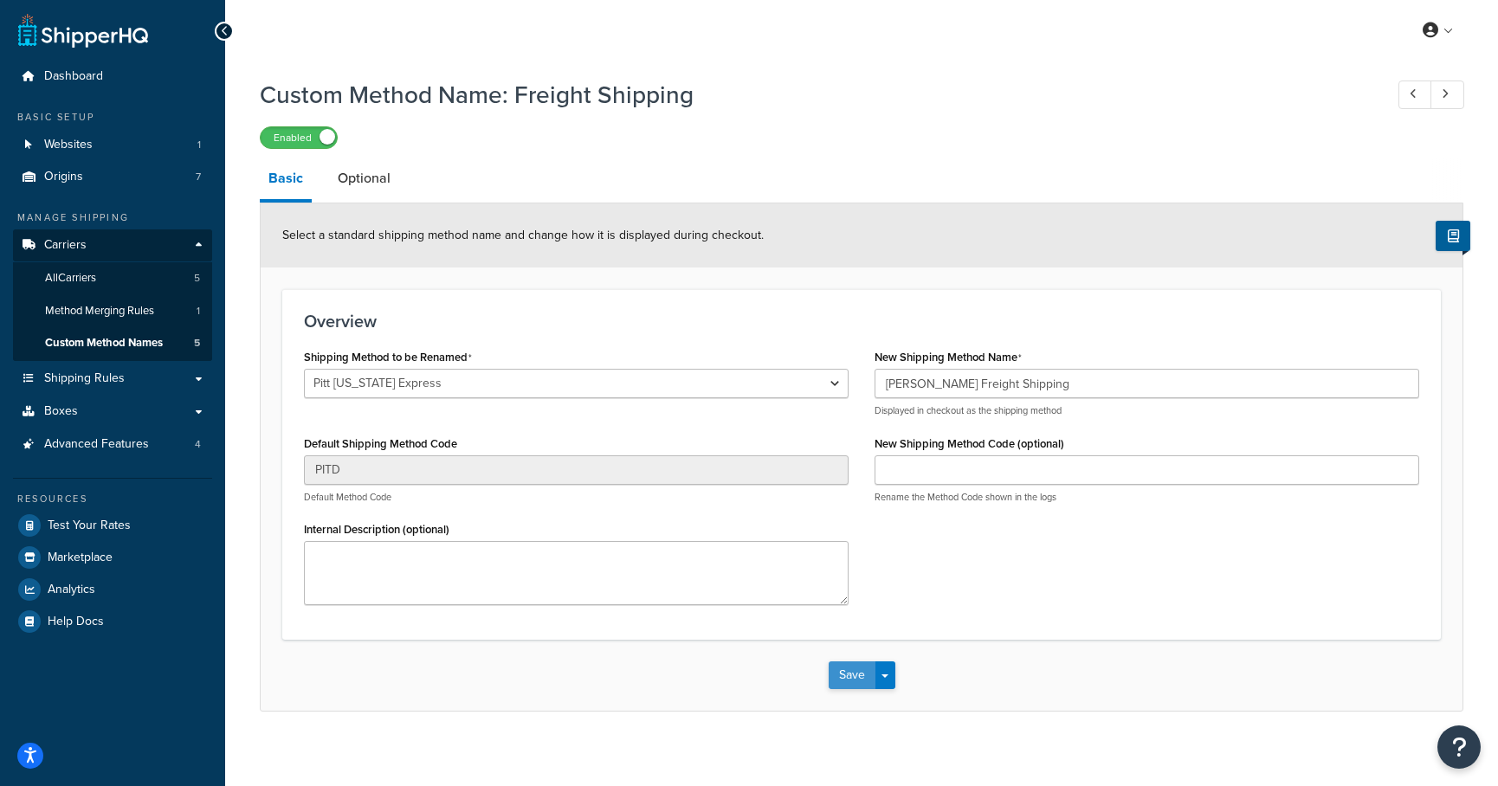
click at [845, 679] on button "Save" at bounding box center [852, 675] width 47 height 28
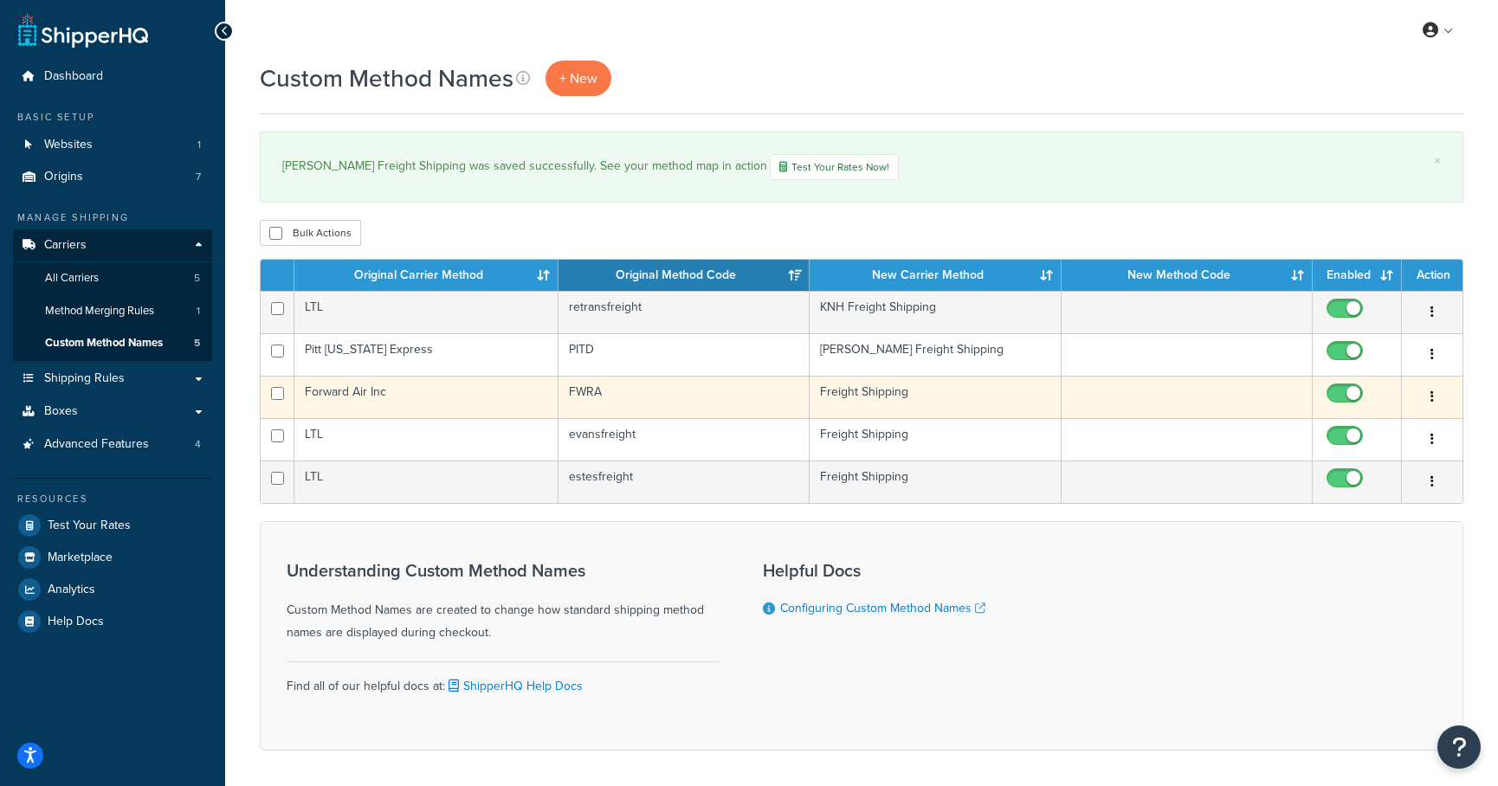
click at [1433, 398] on button "button" at bounding box center [1432, 398] width 24 height 28
click at [1394, 424] on link "Edit" at bounding box center [1362, 433] width 137 height 35
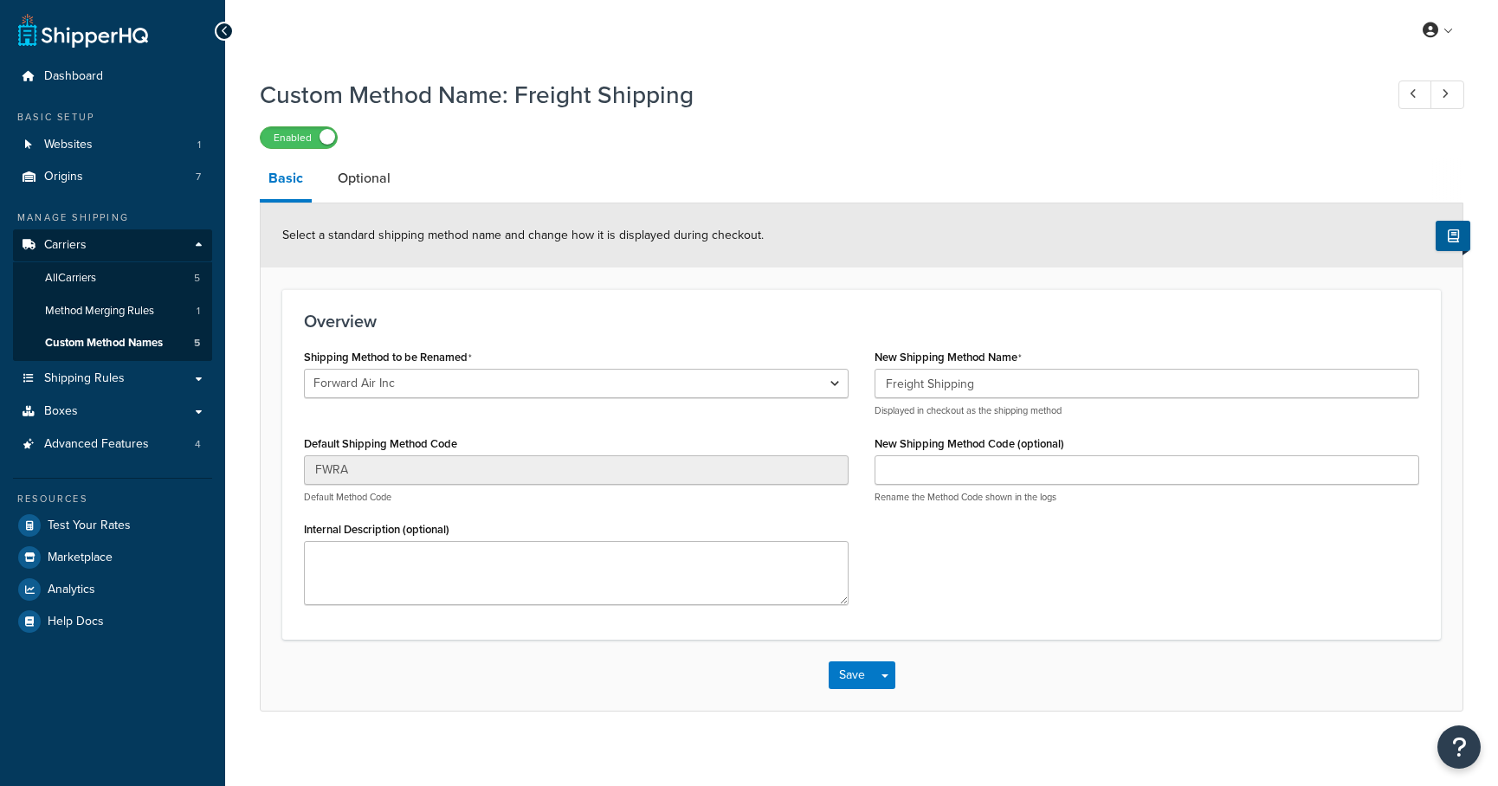
select select "714100"
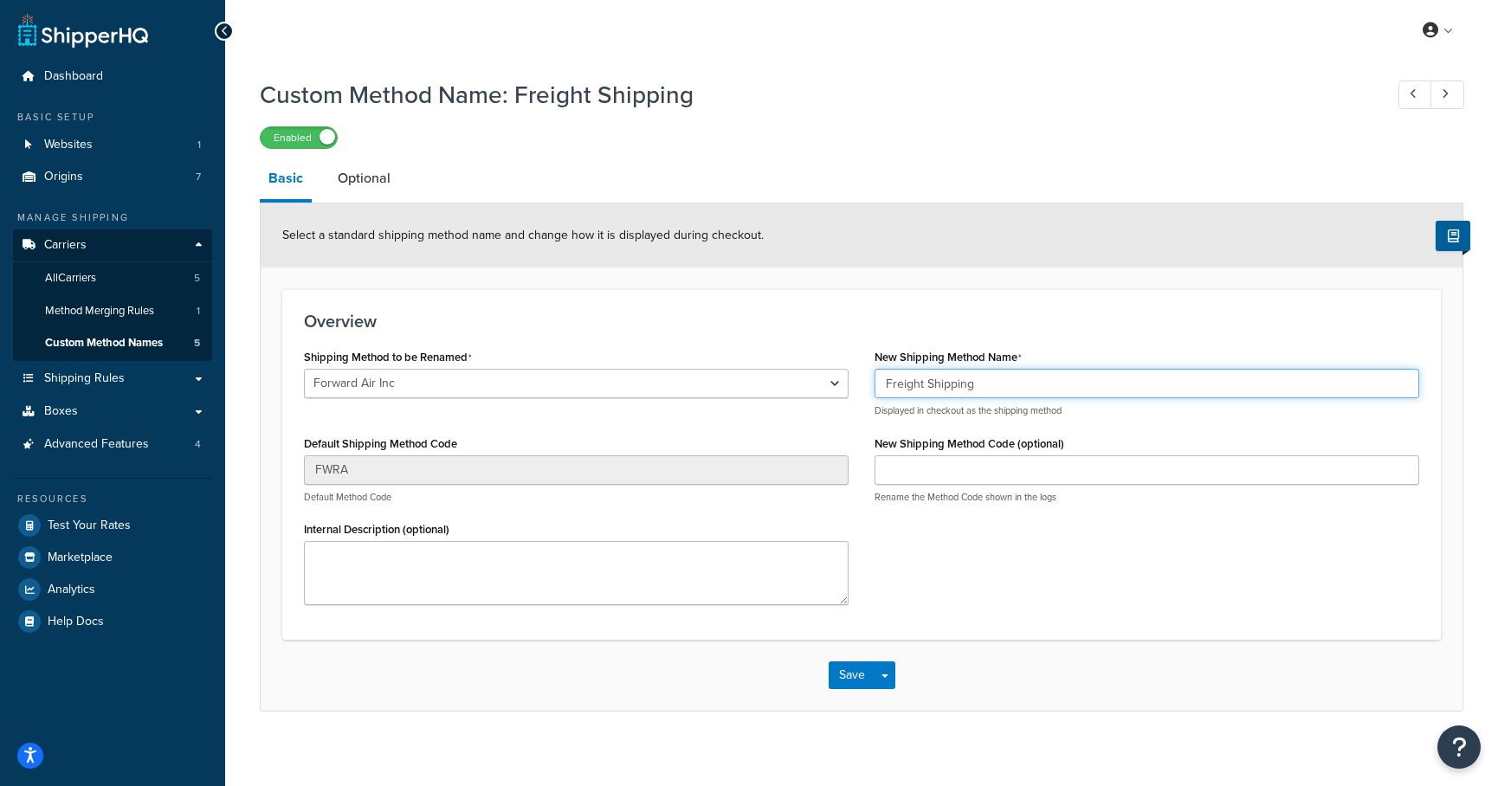
click at [882, 384] on input "Freight Shipping" at bounding box center [1146, 383] width 545 height 29
type input "[PERSON_NAME] Freight Shipping"
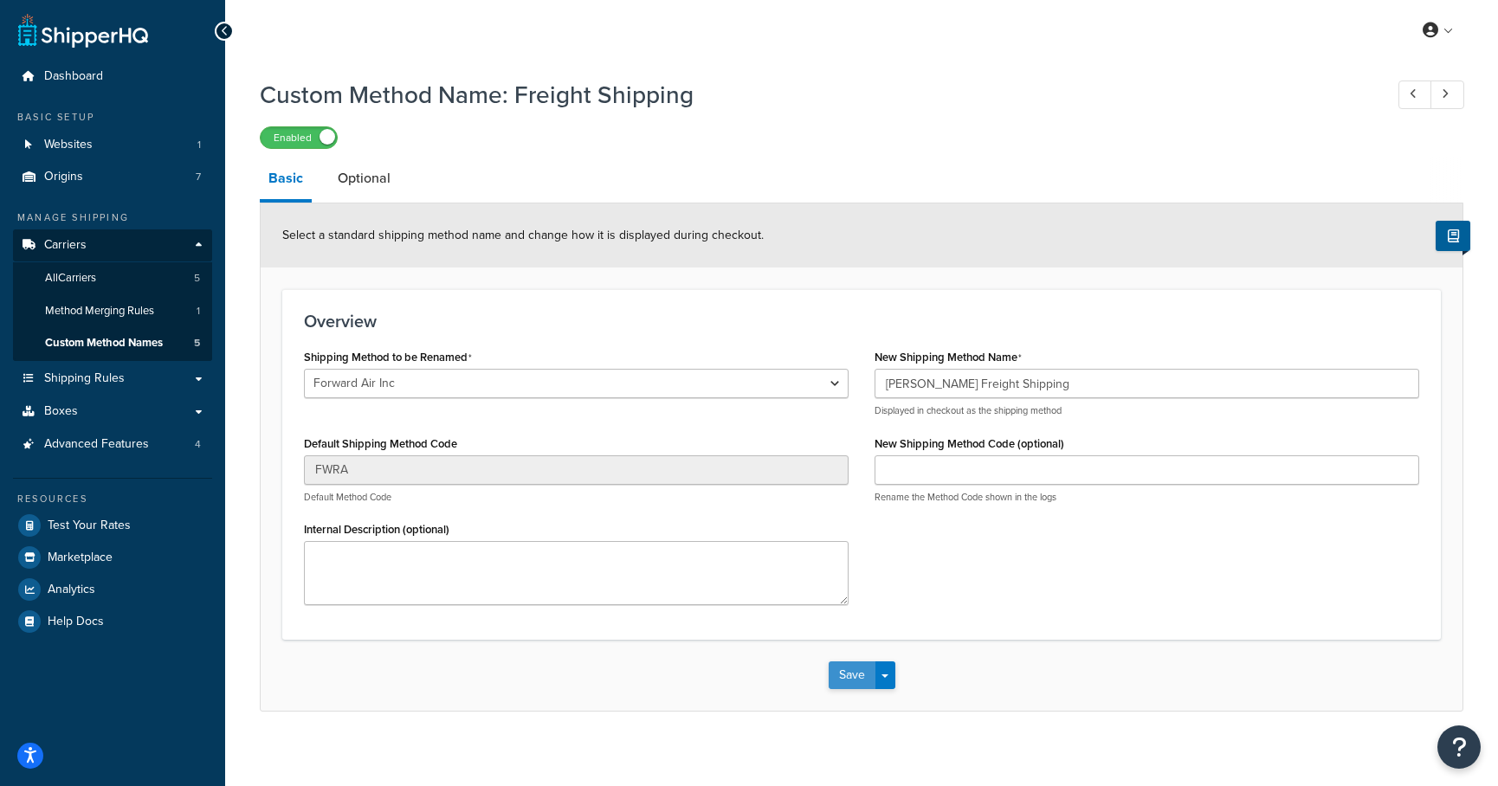
click at [844, 672] on button "Save" at bounding box center [852, 675] width 47 height 28
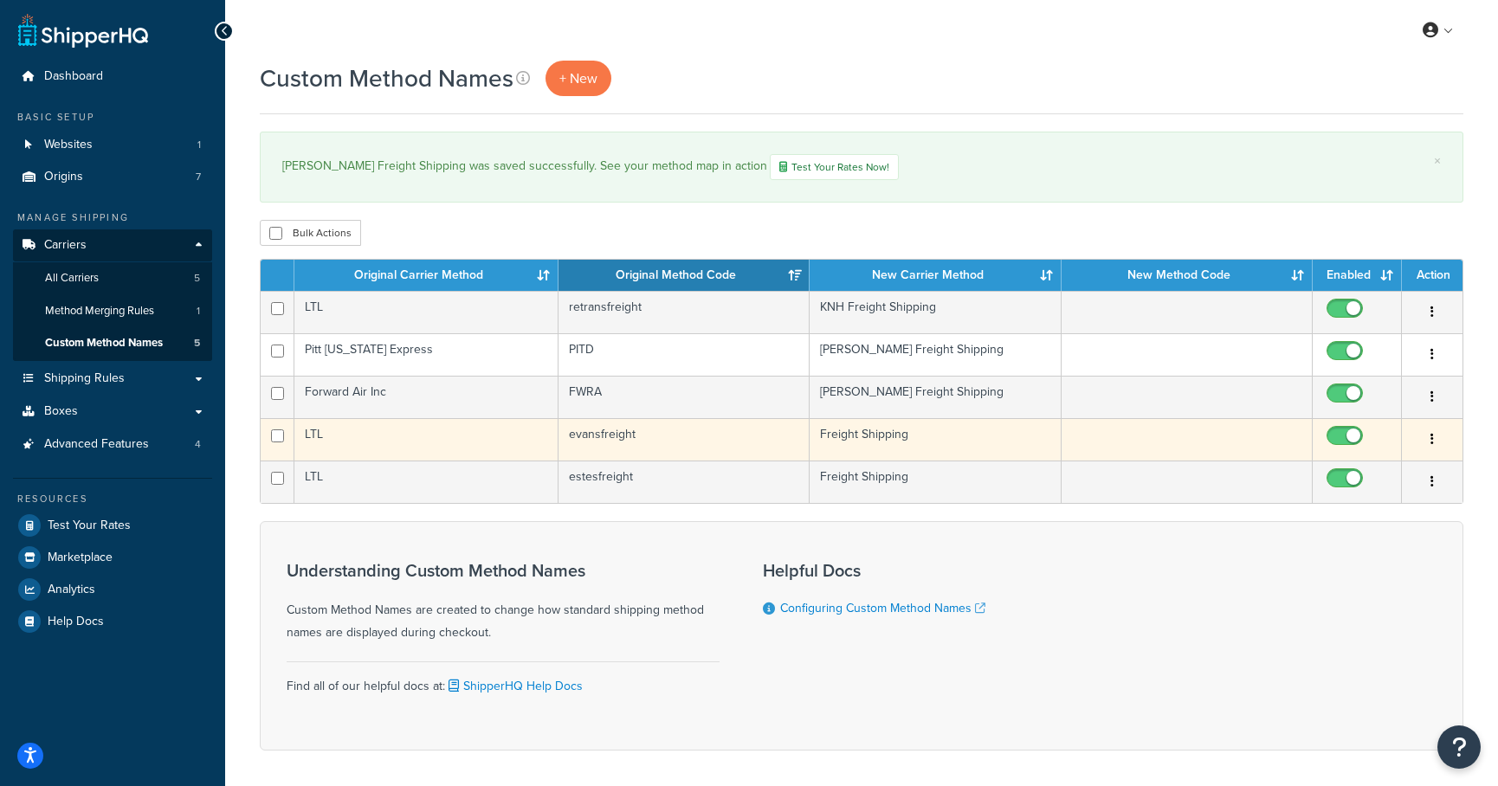
click at [1425, 436] on button "button" at bounding box center [1432, 440] width 24 height 28
click at [1346, 470] on link "Edit" at bounding box center [1362, 475] width 137 height 35
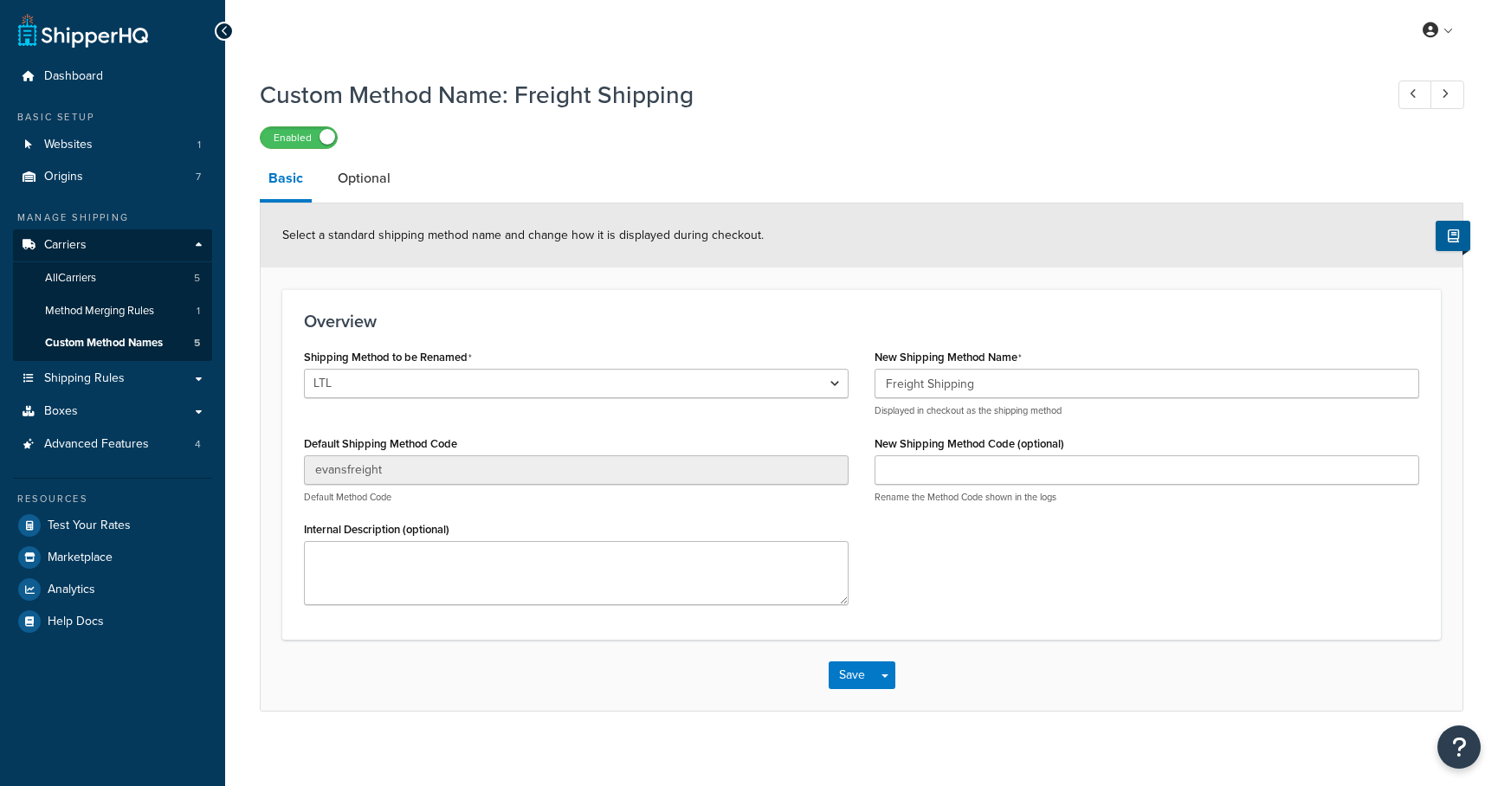
select select "709090"
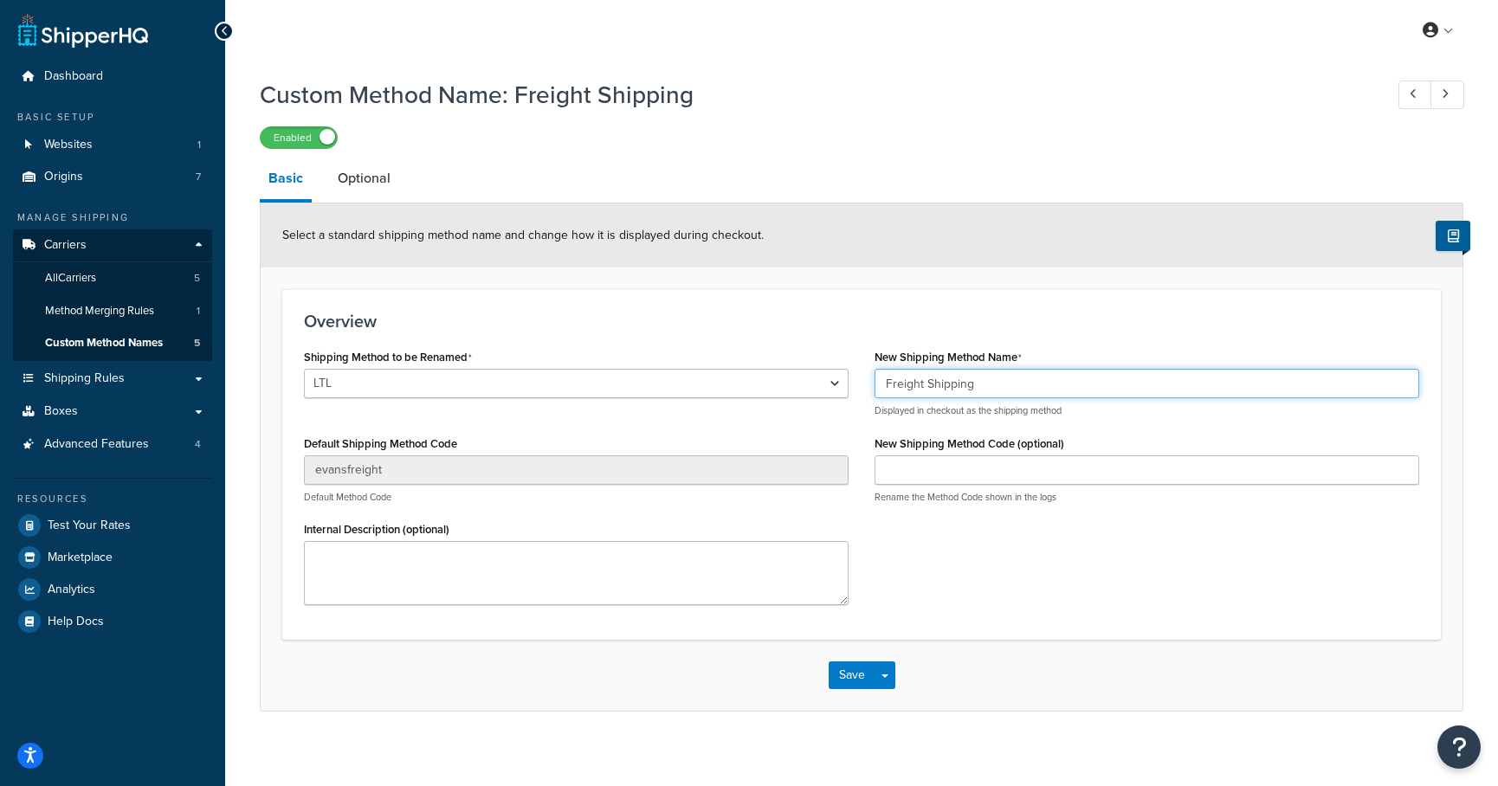
click at [880, 379] on input "Freight Shipping" at bounding box center [1146, 383] width 545 height 29
type input "[PERSON_NAME] Freight Shipping"
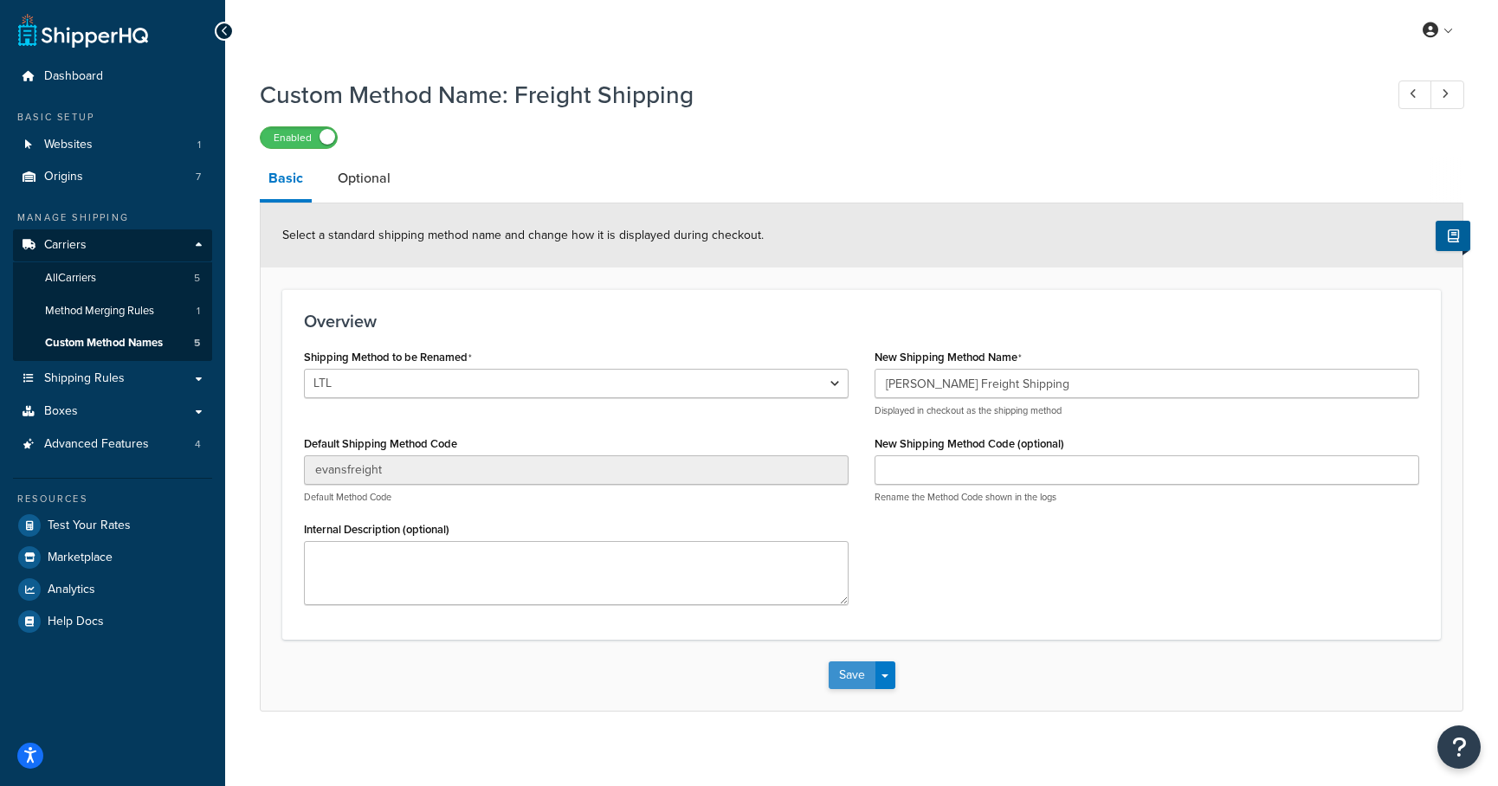
click at [851, 668] on button "Save" at bounding box center [852, 675] width 47 height 28
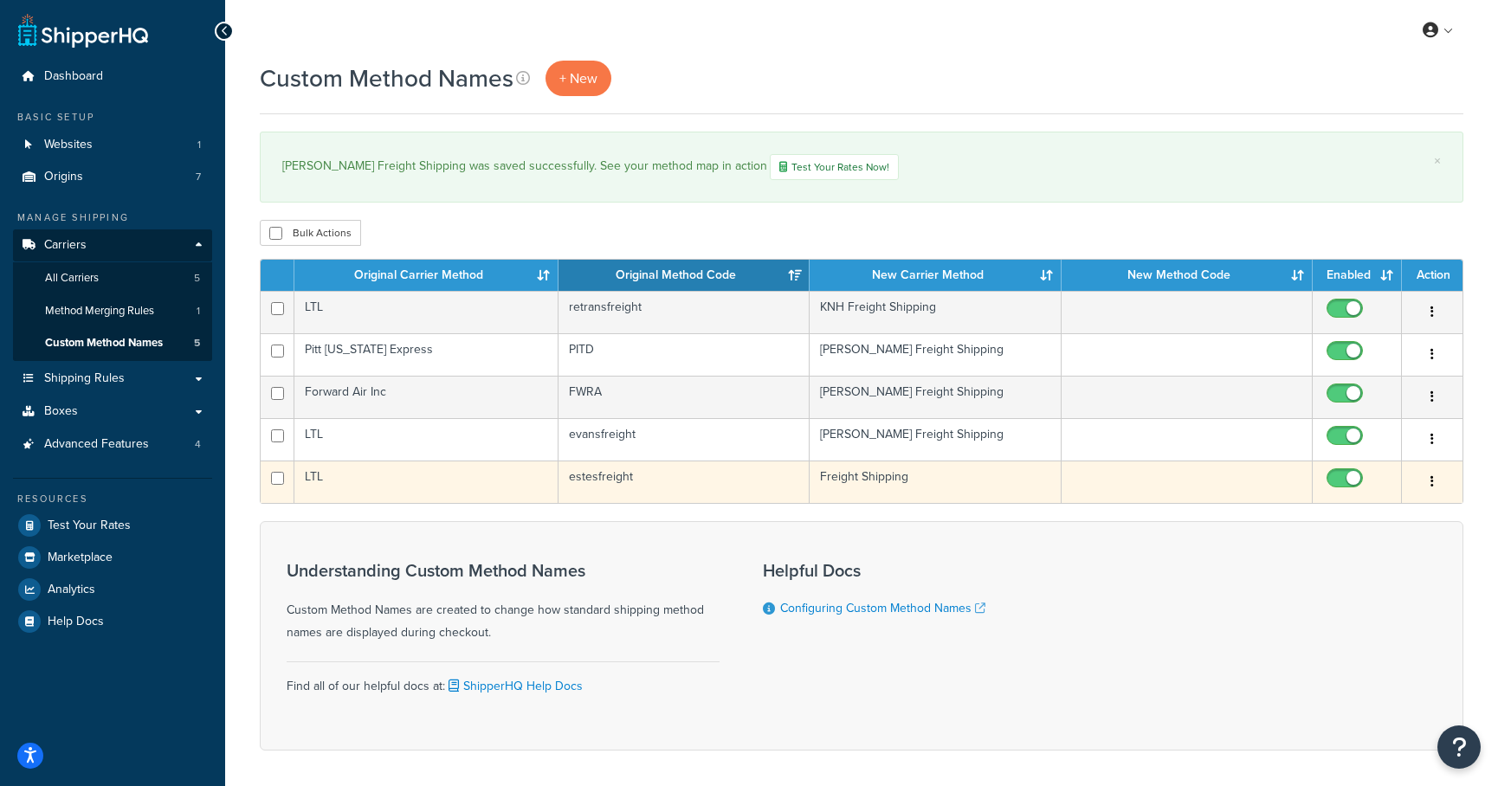
click at [1426, 487] on button "button" at bounding box center [1432, 482] width 24 height 28
click at [1402, 515] on link "Edit" at bounding box center [1362, 517] width 137 height 35
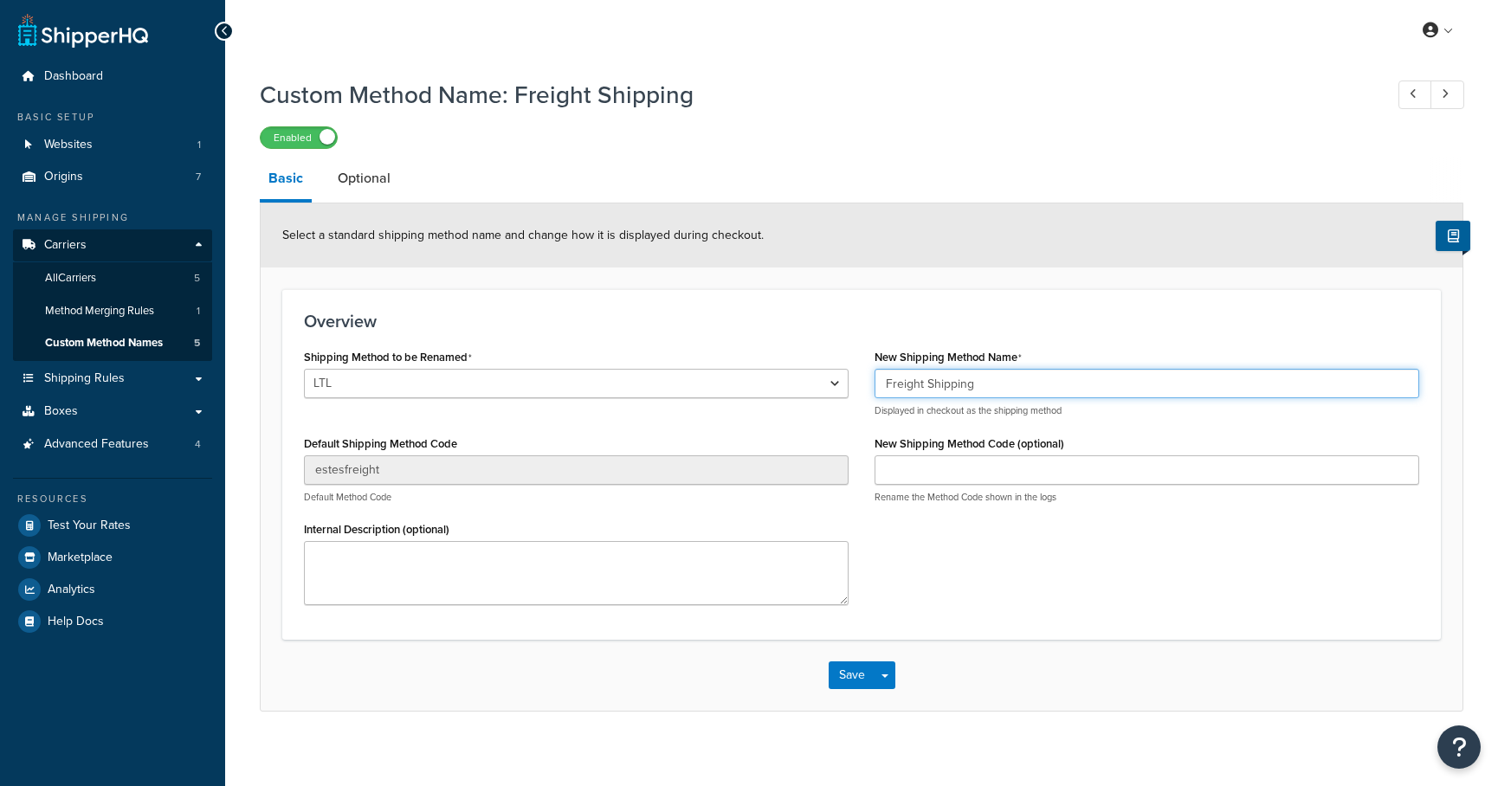
click at [882, 384] on input "Freight Shipping" at bounding box center [1146, 383] width 545 height 29
type input "[PERSON_NAME] Freight Shipping"
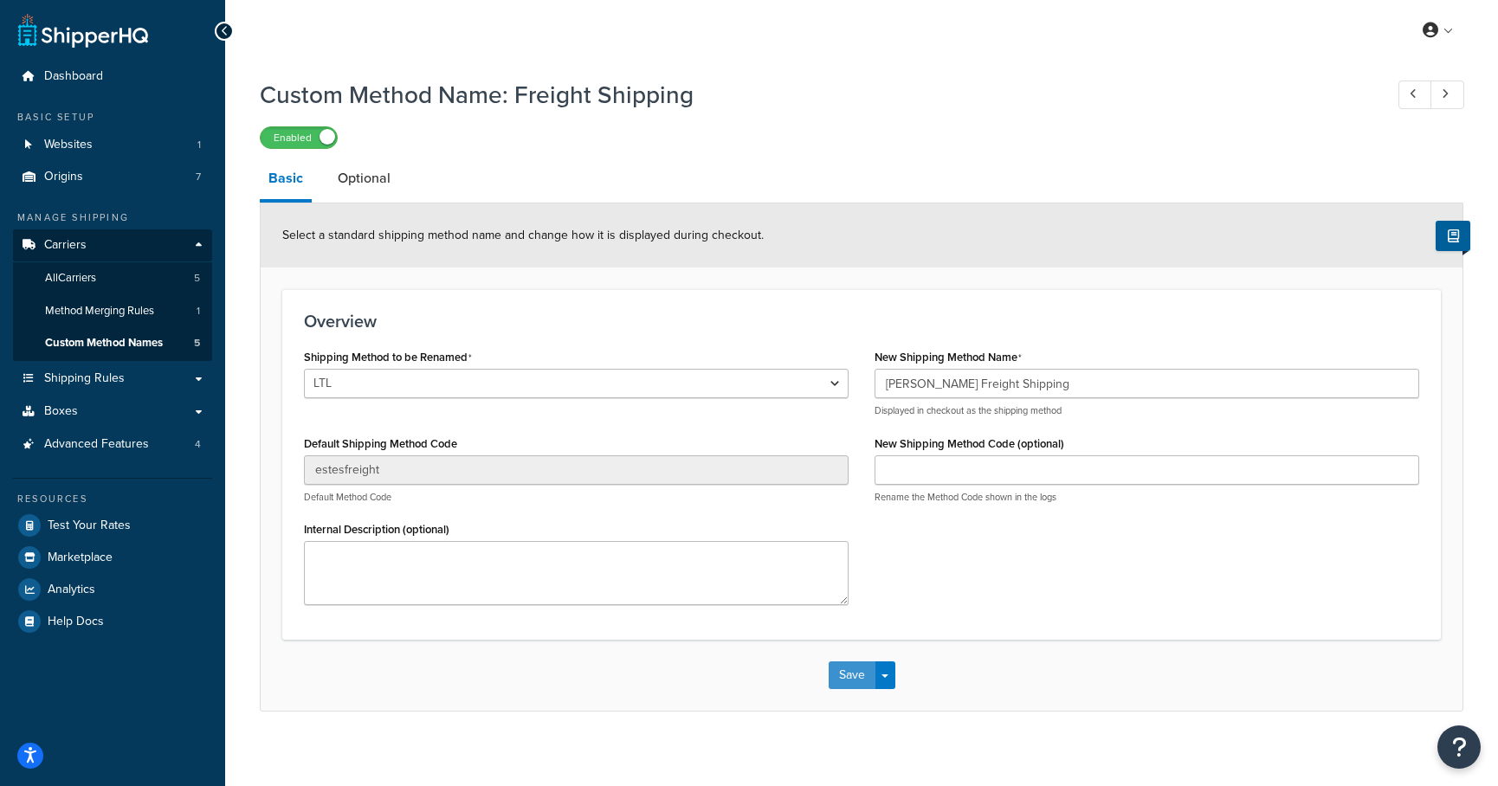
click at [845, 671] on button "Save" at bounding box center [852, 675] width 47 height 28
